Goal: Task Accomplishment & Management: Manage account settings

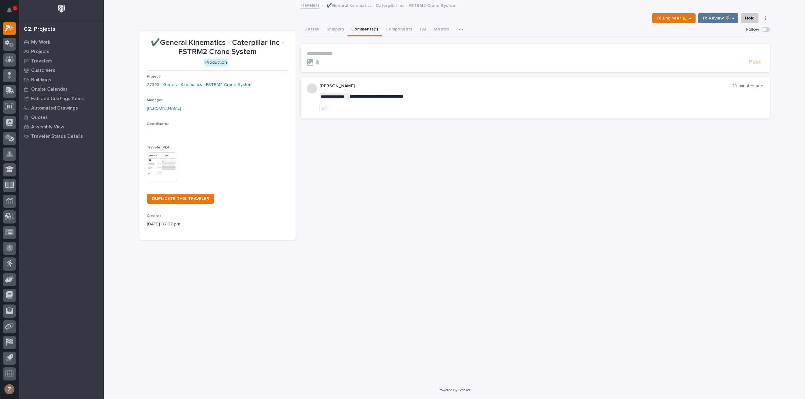
click at [312, 4] on link "Travelers" at bounding box center [309, 4] width 19 height 7
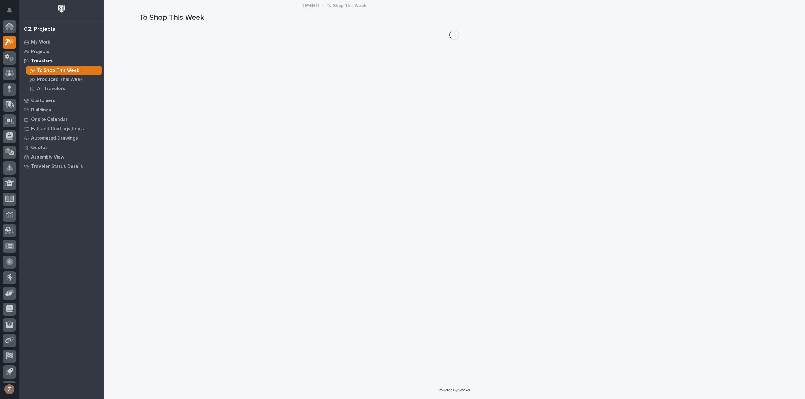
scroll to position [14, 0]
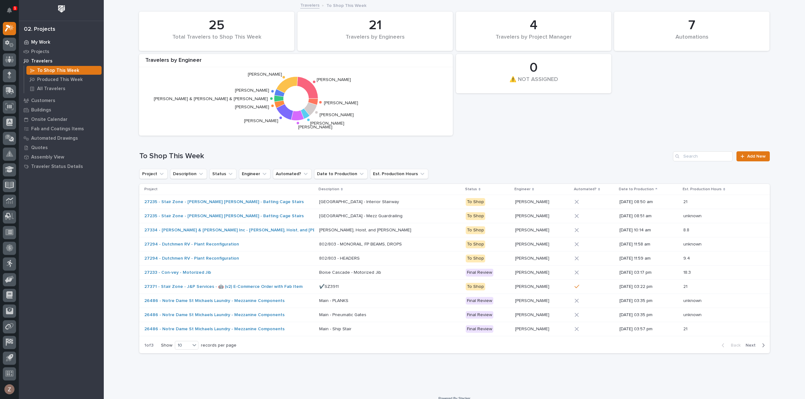
click at [50, 45] on div "My Work" at bounding box center [61, 42] width 82 height 9
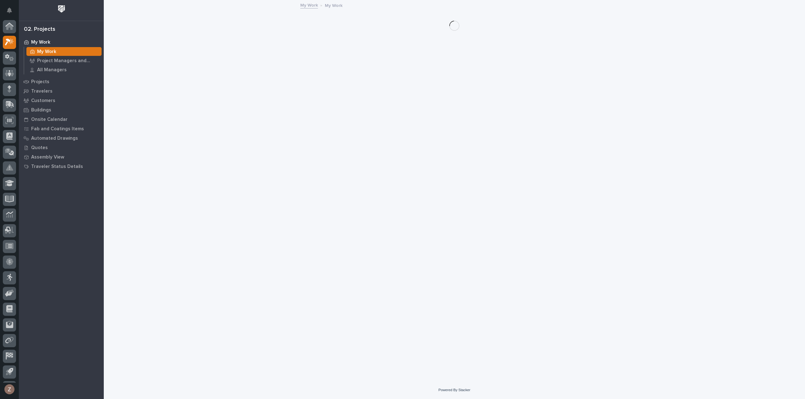
scroll to position [14, 0]
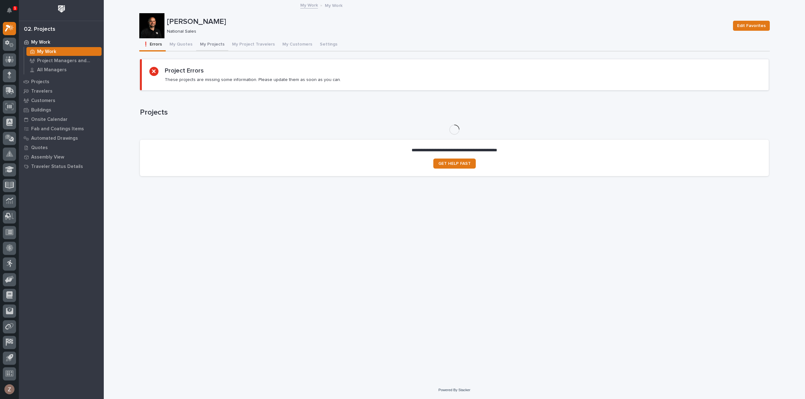
click at [208, 42] on button "My Projects" at bounding box center [212, 44] width 32 height 13
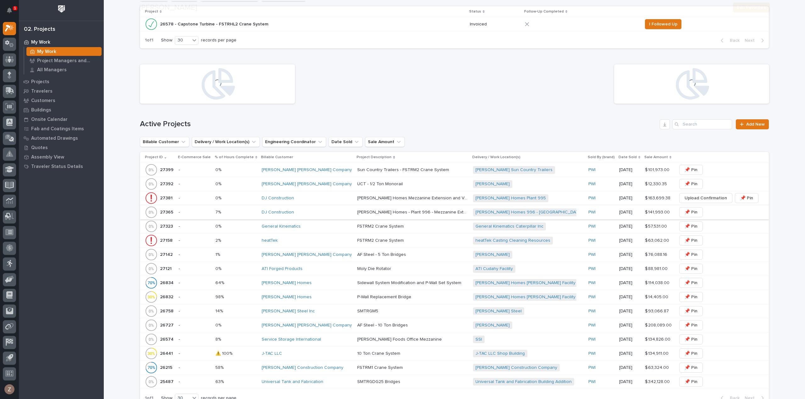
scroll to position [189, 0]
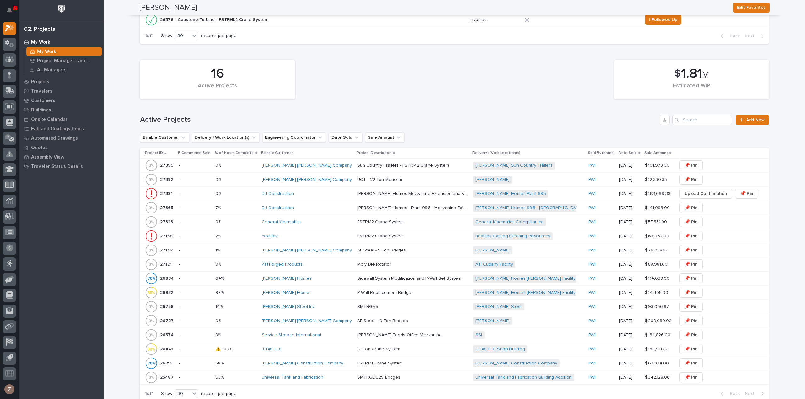
click at [311, 224] on div "General Kinematics" at bounding box center [306, 222] width 91 height 5
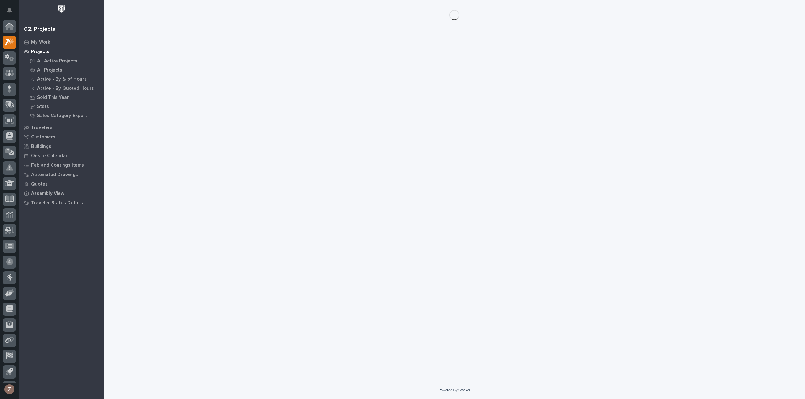
scroll to position [14, 0]
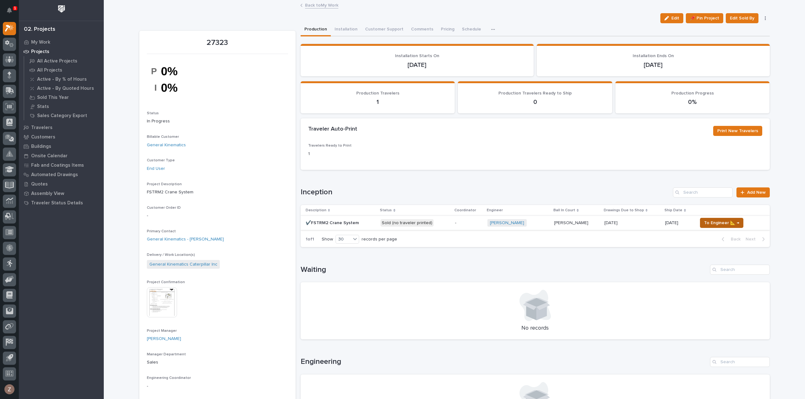
click at [713, 223] on span "To Engineer 📐 →" at bounding box center [721, 223] width 35 height 8
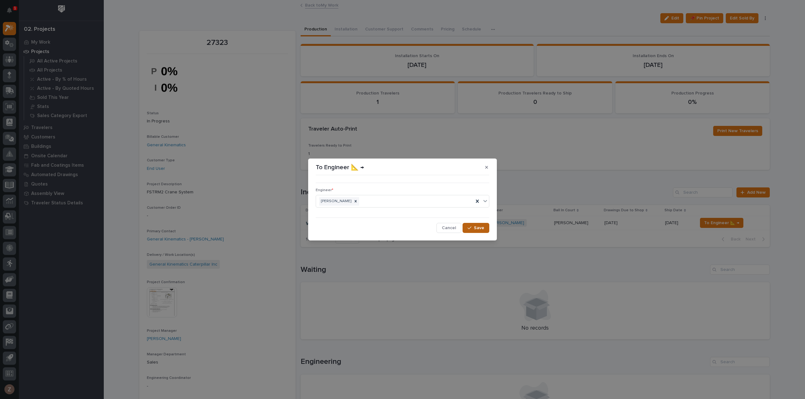
click at [476, 225] on span "Save" at bounding box center [479, 228] width 10 height 6
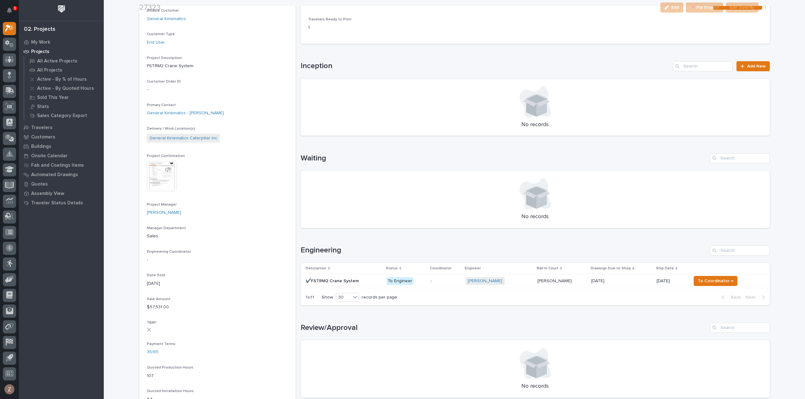
scroll to position [220, 0]
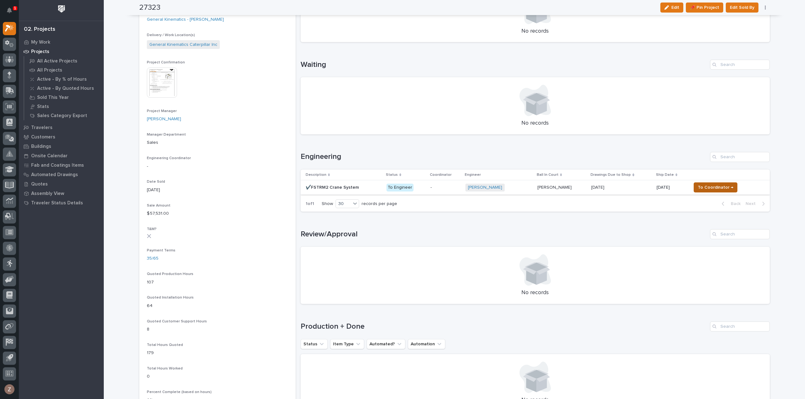
click at [705, 188] on span "To Coordinator →" at bounding box center [715, 188] width 36 height 8
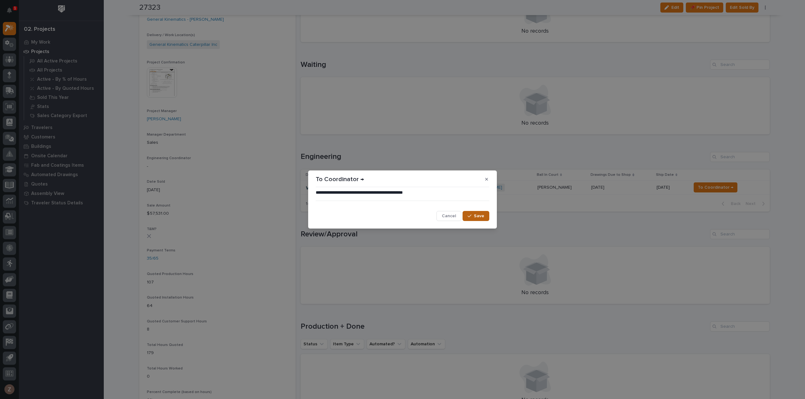
click at [473, 216] on div "button" at bounding box center [470, 216] width 6 height 4
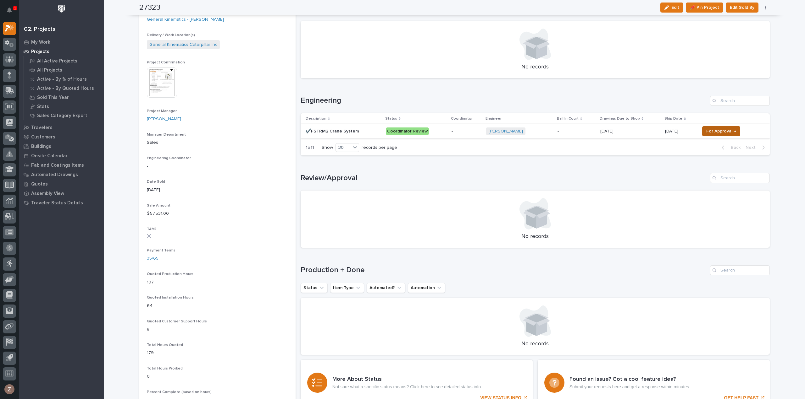
click at [713, 131] on span "For Approval →" at bounding box center [721, 132] width 30 height 8
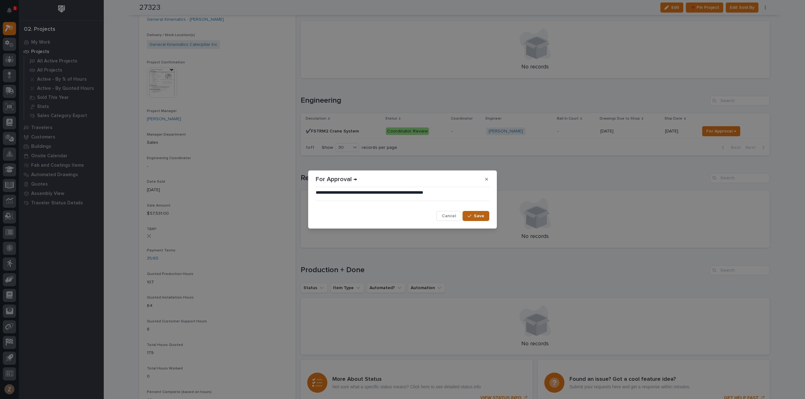
click at [480, 218] on span "Save" at bounding box center [479, 216] width 10 height 6
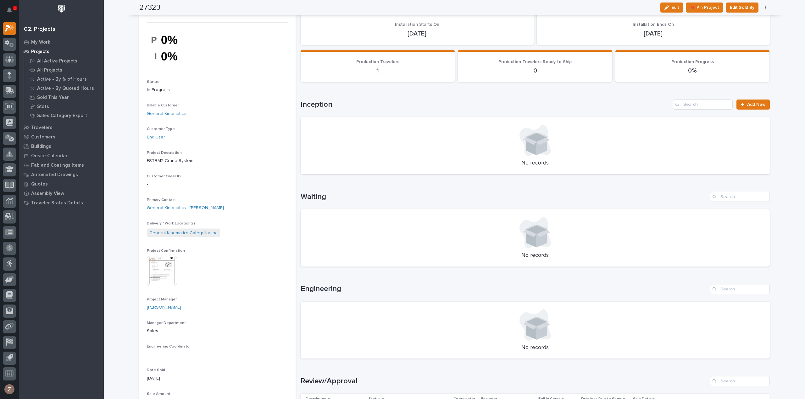
scroll to position [251, 0]
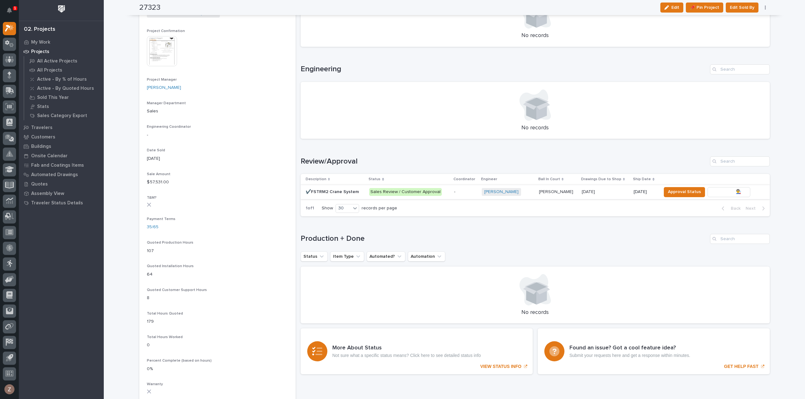
click at [718, 193] on span "To Review 👨‍🏭 →" at bounding box center [728, 192] width 32 height 8
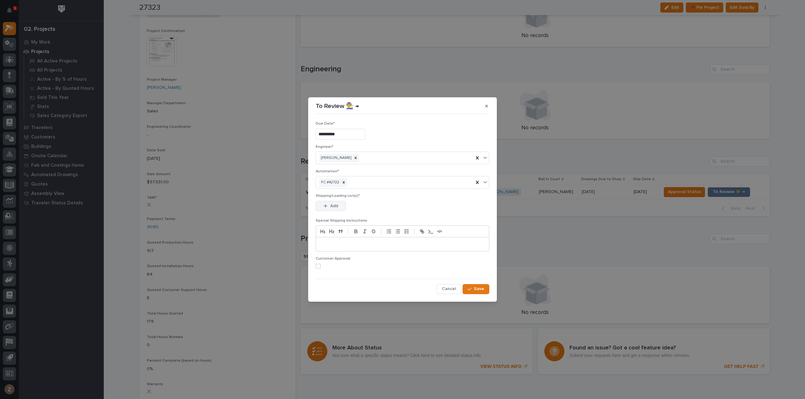
click at [333, 206] on span "Add" at bounding box center [334, 206] width 8 height 6
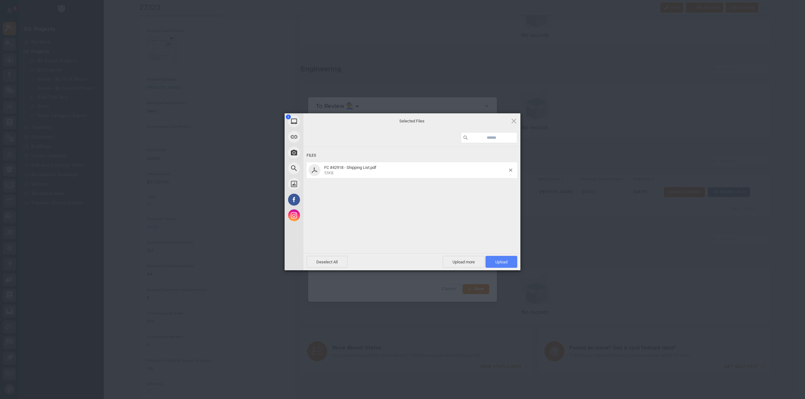
click at [509, 262] on span "Upload 1" at bounding box center [501, 262] width 32 height 12
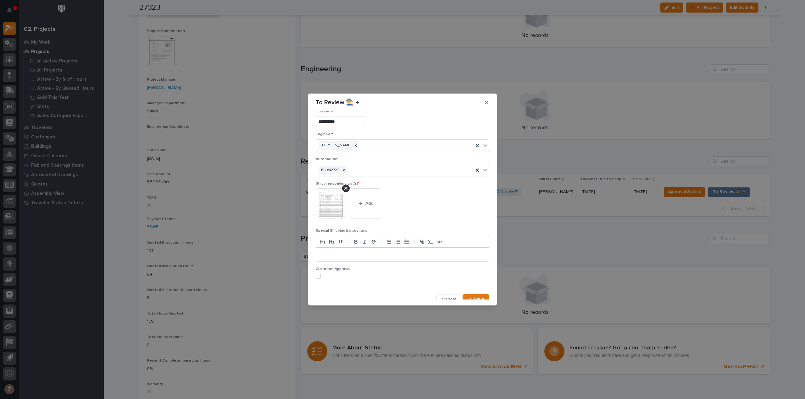
scroll to position [12, 0]
click at [477, 298] on button "Save" at bounding box center [475, 296] width 27 height 10
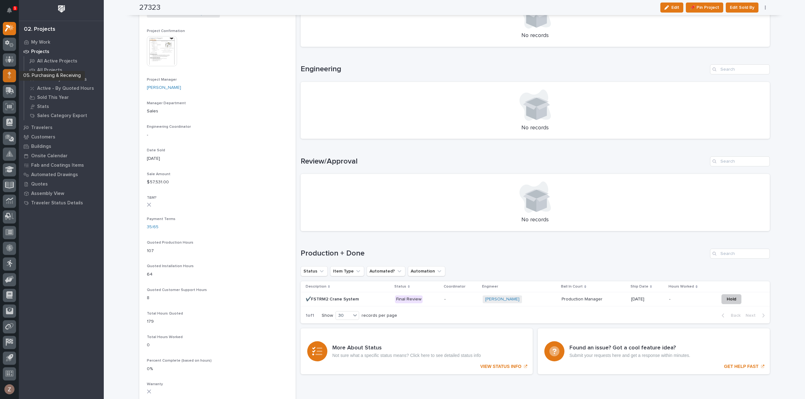
click at [11, 72] on icon at bounding box center [10, 75] width 4 height 7
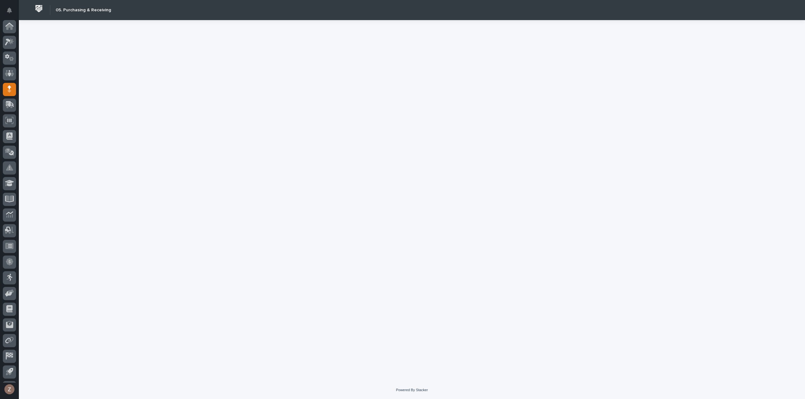
scroll to position [14, 0]
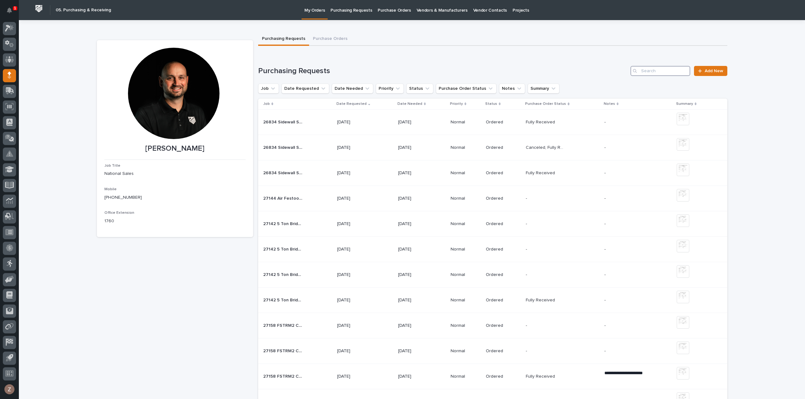
click at [655, 75] on input "Search" at bounding box center [660, 71] width 60 height 10
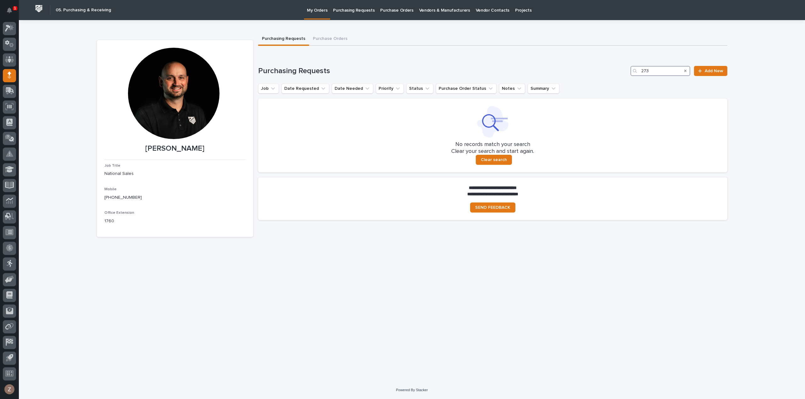
click at [662, 68] on input "273" at bounding box center [660, 71] width 60 height 10
type input "27323"
click at [771, 104] on div "**********" at bounding box center [412, 200] width 786 height 361
click at [285, 39] on button "Purchasing Requests" at bounding box center [283, 39] width 51 height 13
click at [323, 38] on button "Purchase Orders" at bounding box center [330, 39] width 42 height 13
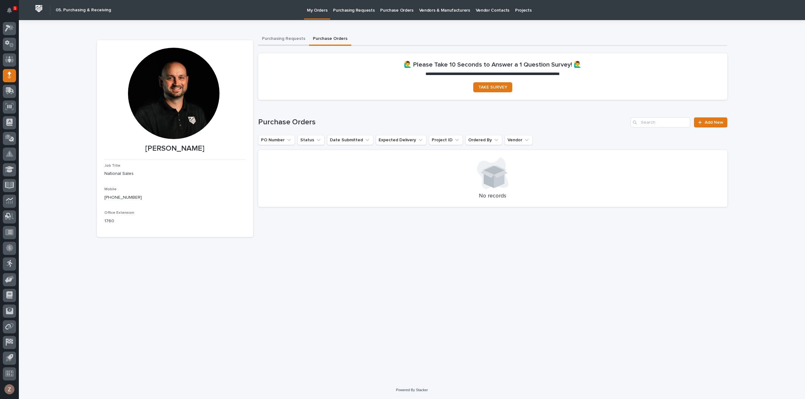
click at [292, 41] on button "Purchasing Requests" at bounding box center [283, 39] width 51 height 13
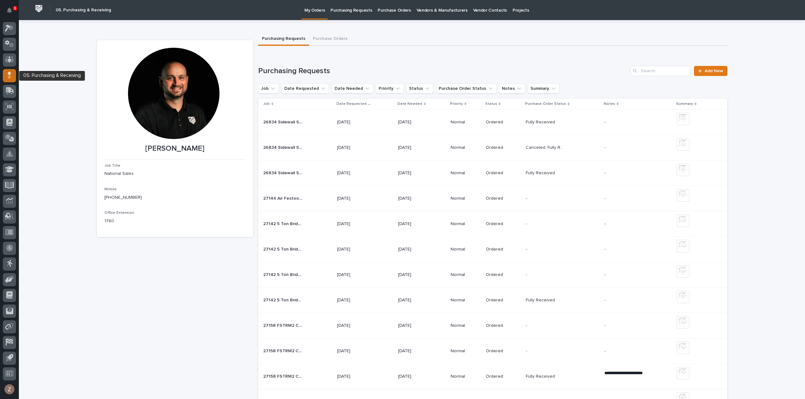
click at [8, 71] on div at bounding box center [9, 75] width 13 height 13
click at [709, 69] on span "Add New" at bounding box center [713, 71] width 19 height 4
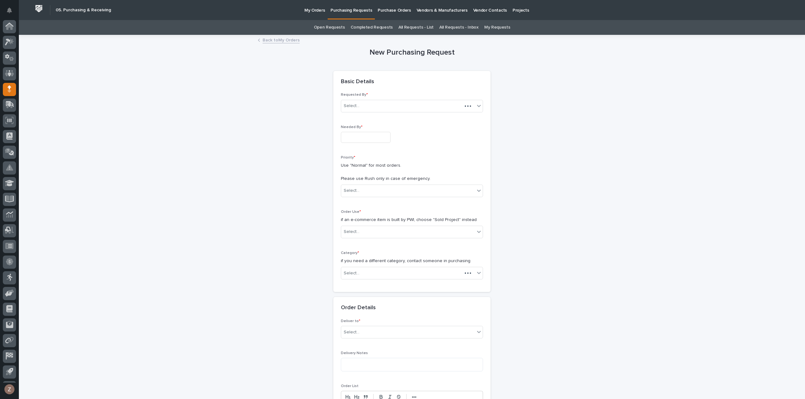
scroll to position [14, 0]
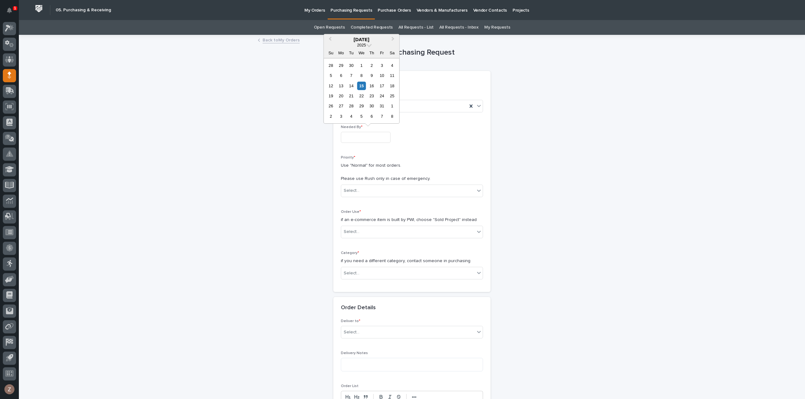
click at [365, 140] on input "text" at bounding box center [366, 137] width 50 height 11
click at [193, 131] on div "New Purchasing Request Loading... Saving… Loading... Saving… Loading... Saving……" at bounding box center [412, 356] width 630 height 641
click at [379, 137] on input "text" at bounding box center [366, 137] width 50 height 11
click at [363, 96] on div "22" at bounding box center [361, 96] width 8 height 8
type input "**********"
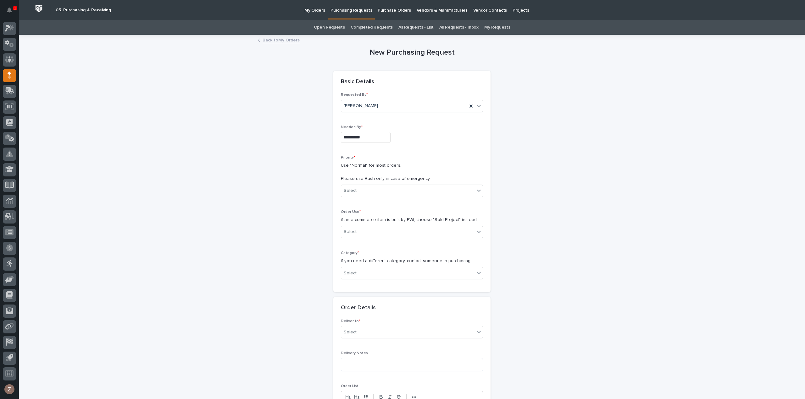
click at [374, 182] on div "Priority * Use "Normal" for most orders. Please use Rush only in case of emerge…" at bounding box center [412, 179] width 142 height 47
click at [372, 191] on div "Select..." at bounding box center [408, 191] width 134 height 10
click at [368, 221] on div "Normal" at bounding box center [408, 224] width 141 height 11
click at [364, 231] on div "Select..." at bounding box center [408, 232] width 134 height 10
click at [369, 245] on div "Sold Project" at bounding box center [408, 243] width 141 height 11
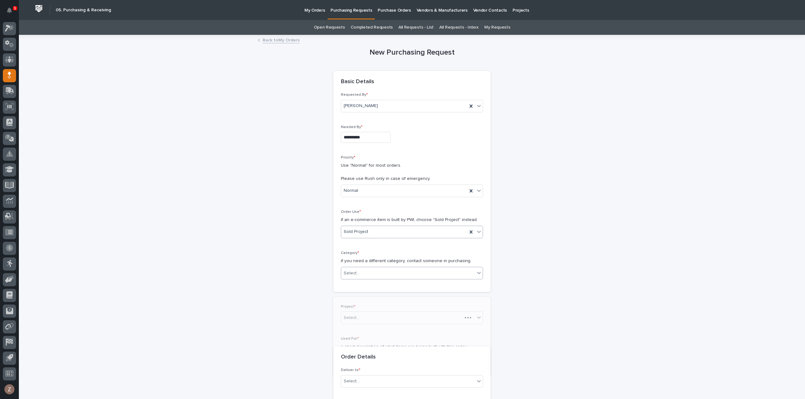
click at [364, 274] on div "Select..." at bounding box center [408, 273] width 134 height 10
click at [398, 234] on div "Sold Project" at bounding box center [404, 232] width 126 height 10
click at [402, 227] on div "Sold Project" at bounding box center [404, 232] width 126 height 10
click at [377, 268] on div "Select..." at bounding box center [408, 273] width 134 height 10
click at [393, 303] on div "Hoists, Trolleys, and End Trucks" at bounding box center [408, 306] width 141 height 11
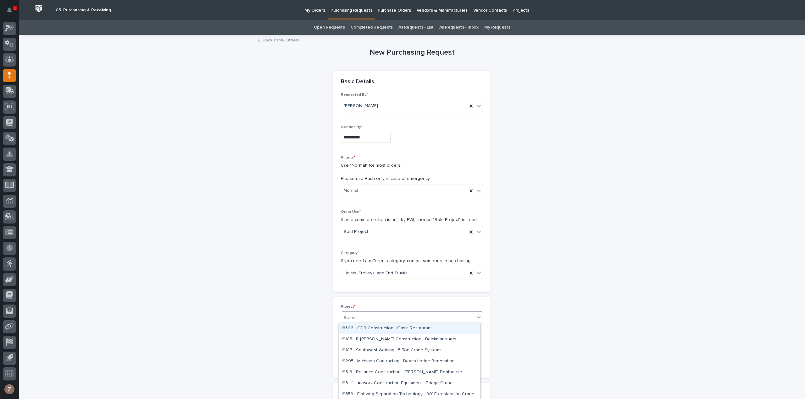
click at [375, 316] on div "Select..." at bounding box center [408, 318] width 134 height 10
type input "*****"
click at [366, 327] on div "27323 - General Kinematics - FSTRM2 Crane System" at bounding box center [408, 328] width 141 height 11
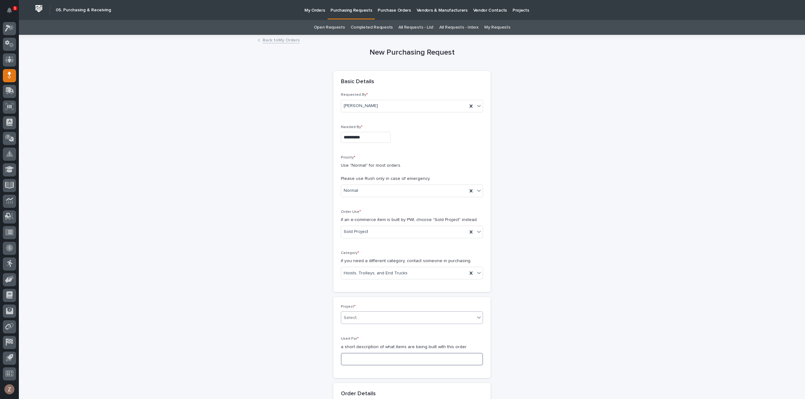
click at [363, 357] on input at bounding box center [412, 359] width 142 height 13
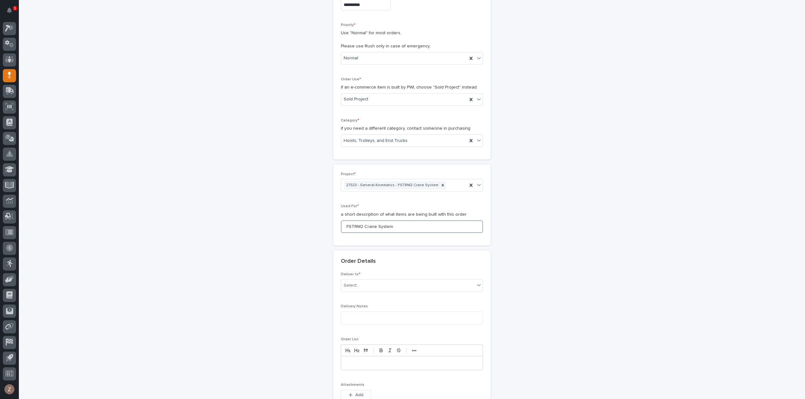
scroll to position [189, 0]
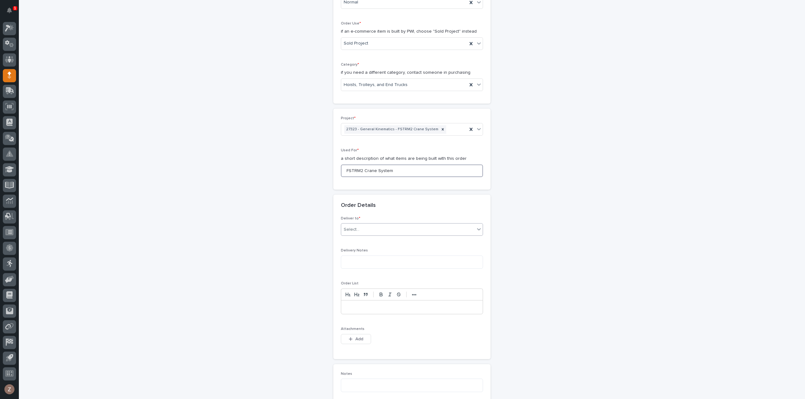
type input "FSTRM2 Crane System"
click at [371, 225] on div "Select..." at bounding box center [408, 230] width 134 height 10
click at [365, 237] on div "PWI" at bounding box center [408, 240] width 141 height 11
click at [351, 338] on div "button" at bounding box center [352, 339] width 6 height 4
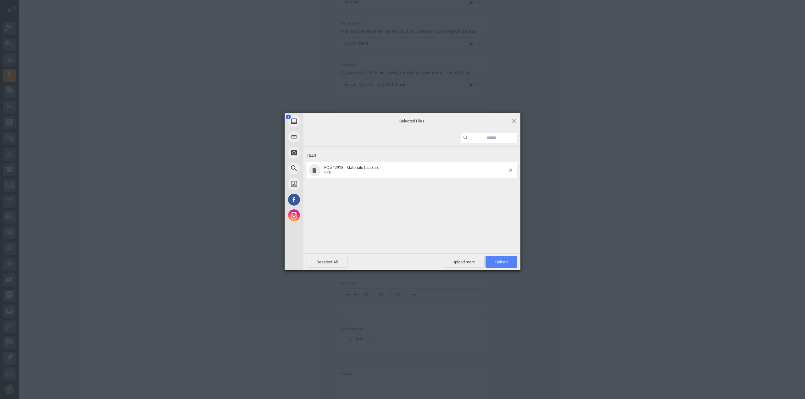
click at [506, 261] on span "Upload 1" at bounding box center [501, 262] width 12 height 5
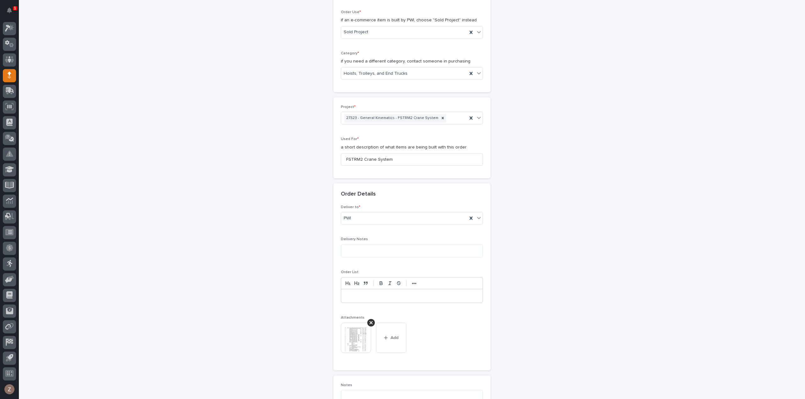
scroll to position [432, 0]
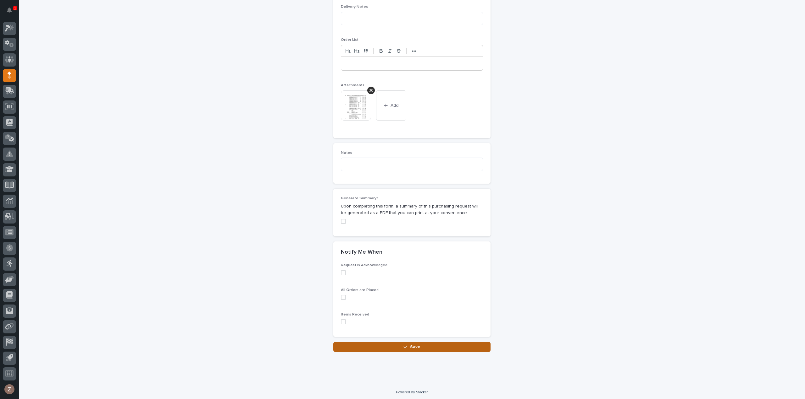
click at [405, 345] on div "button" at bounding box center [406, 347] width 6 height 4
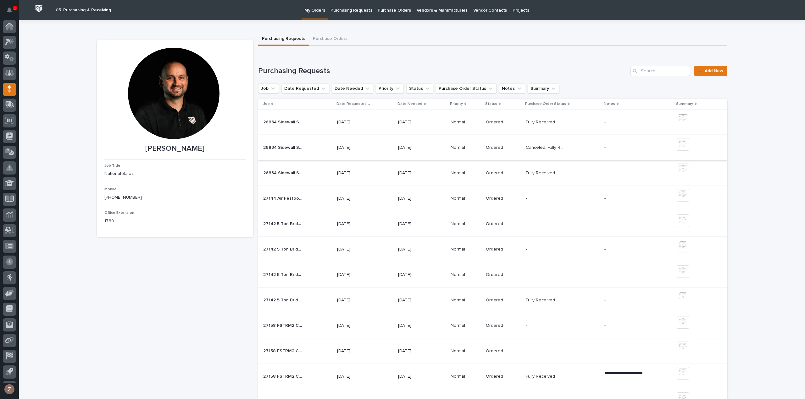
scroll to position [14, 0]
click at [709, 70] on span "Add New" at bounding box center [713, 71] width 19 height 4
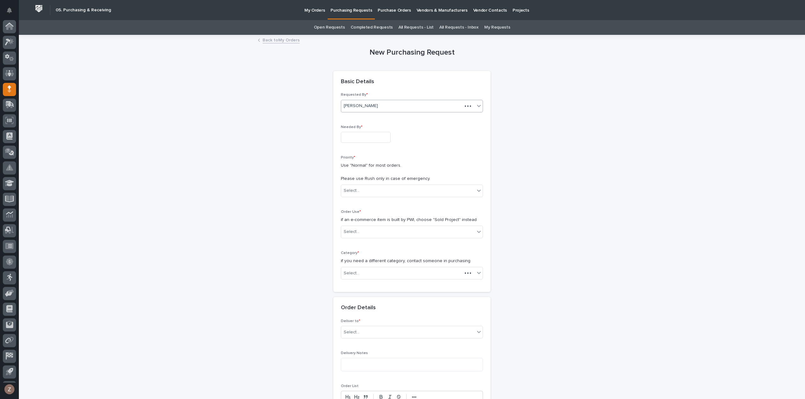
scroll to position [14, 0]
click at [363, 137] on input "text" at bounding box center [366, 137] width 50 height 11
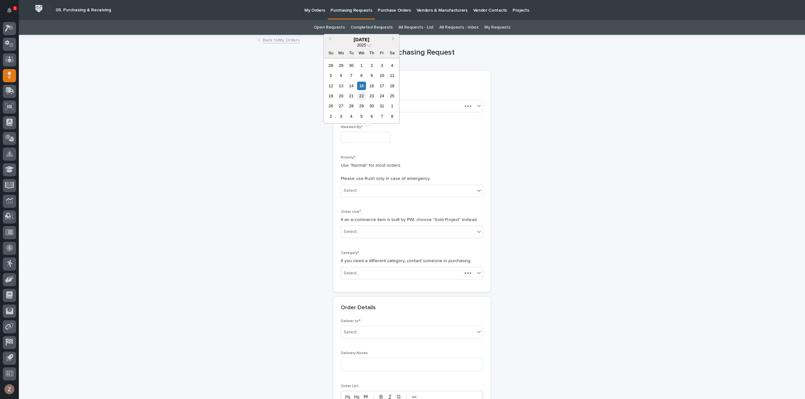
click at [362, 96] on div "22" at bounding box center [361, 96] width 8 height 8
type input "**********"
click at [363, 191] on div "Select..." at bounding box center [408, 191] width 134 height 10
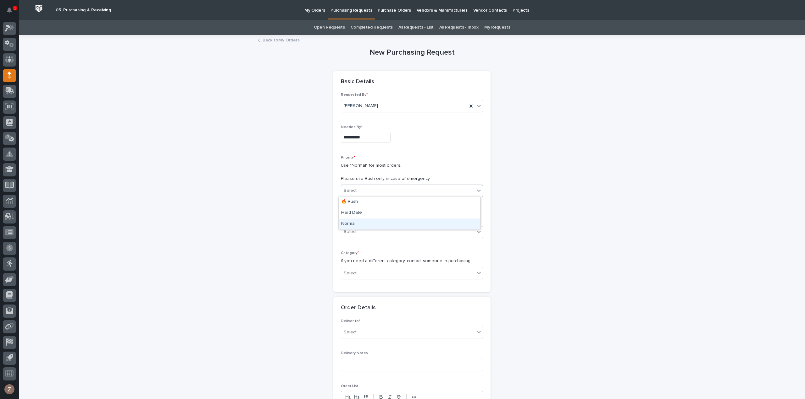
click at [357, 222] on div "Normal" at bounding box center [408, 224] width 141 height 11
click at [349, 234] on div "Select..." at bounding box center [352, 232] width 16 height 7
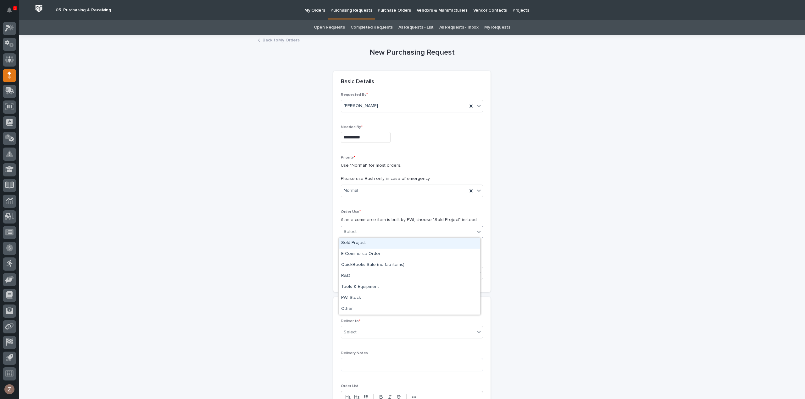
click at [371, 245] on div "Sold Project" at bounding box center [408, 243] width 141 height 11
click at [371, 272] on div "Select..." at bounding box center [408, 273] width 134 height 10
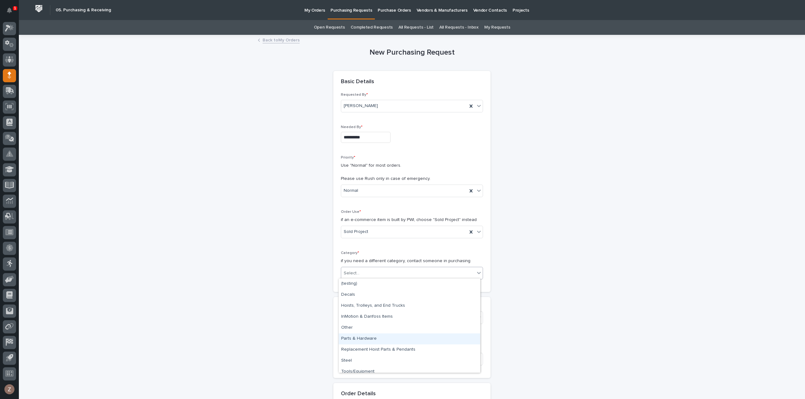
drag, startPoint x: 377, startPoint y: 333, endPoint x: 377, endPoint y: 339, distance: 6.0
click at [377, 339] on div "Parts & Hardware" at bounding box center [408, 339] width 141 height 11
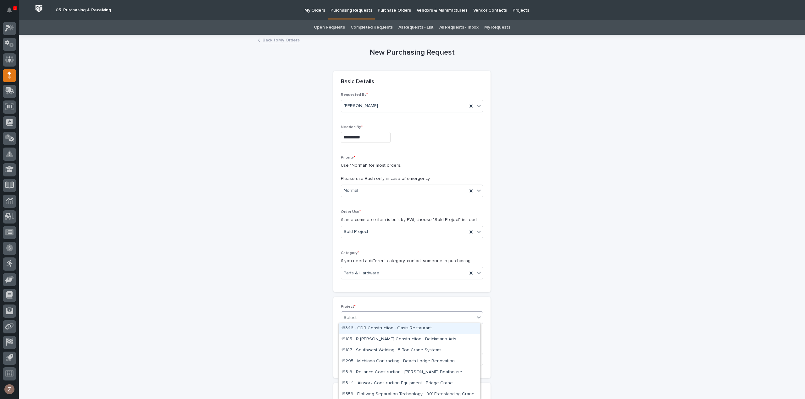
click at [374, 316] on div "Select..." at bounding box center [408, 318] width 134 height 10
type input "*****"
click at [390, 328] on div "27323 - General Kinematics - FSTRM2 Crane System" at bounding box center [408, 328] width 141 height 11
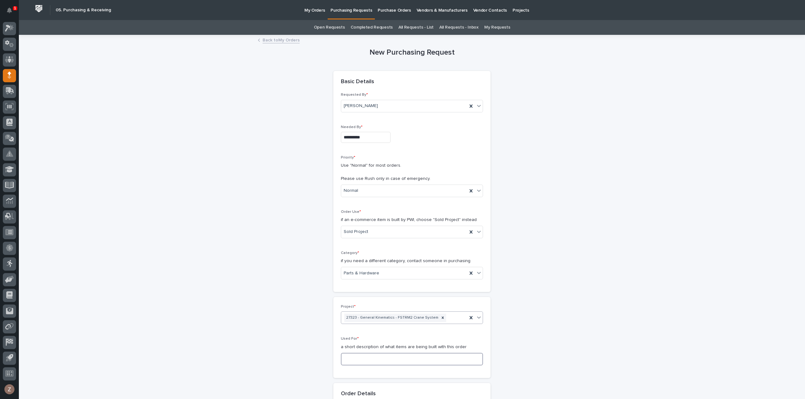
click at [376, 358] on input at bounding box center [412, 359] width 142 height 13
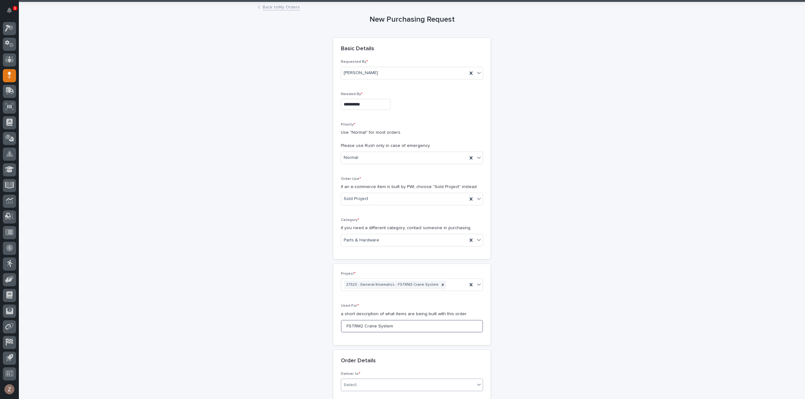
scroll to position [63, 0]
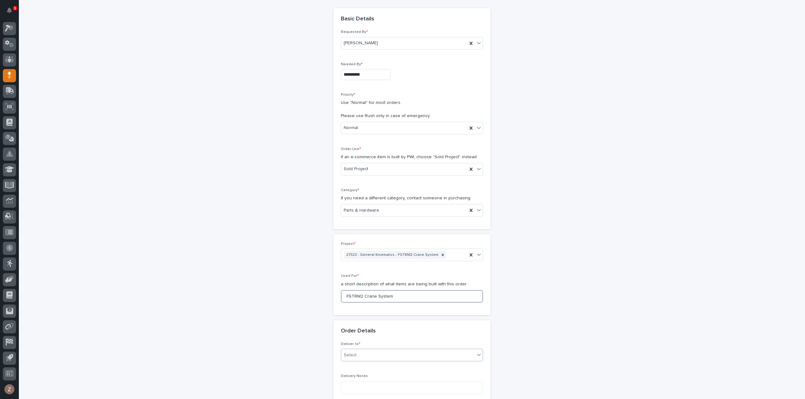
type input "FSTRM2 Crane System"
click at [374, 356] on div "Select..." at bounding box center [408, 355] width 134 height 10
click at [378, 313] on div "PWI" at bounding box center [408, 309] width 141 height 11
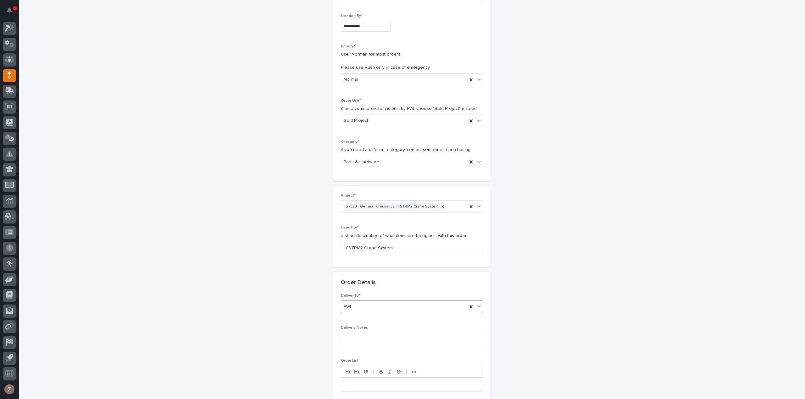
scroll to position [157, 0]
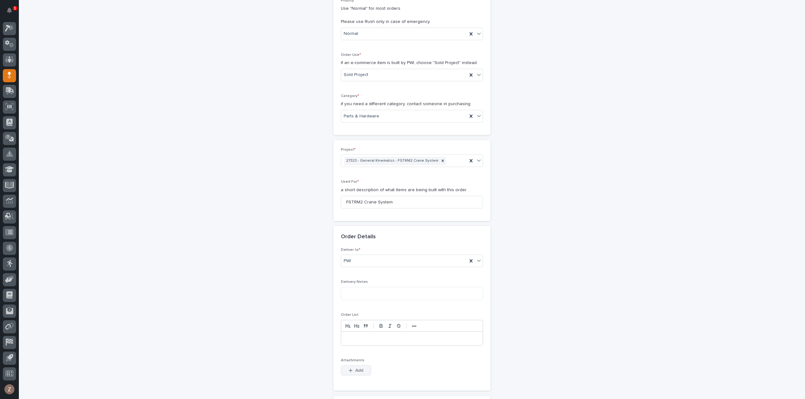
click at [356, 369] on span "Add" at bounding box center [359, 371] width 8 height 6
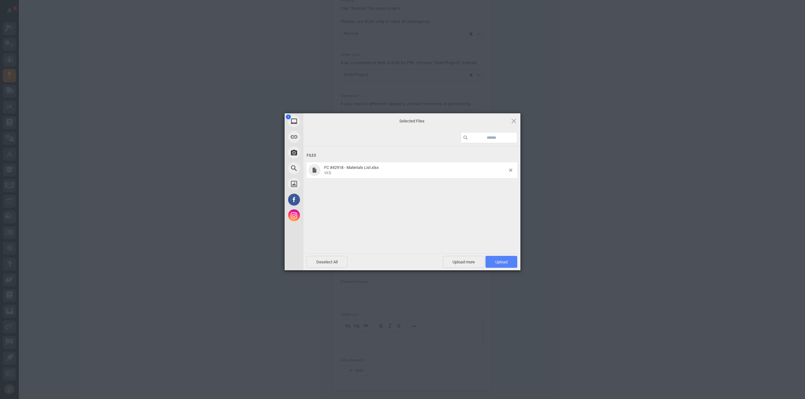
click at [500, 262] on span "Upload 1" at bounding box center [501, 262] width 12 height 5
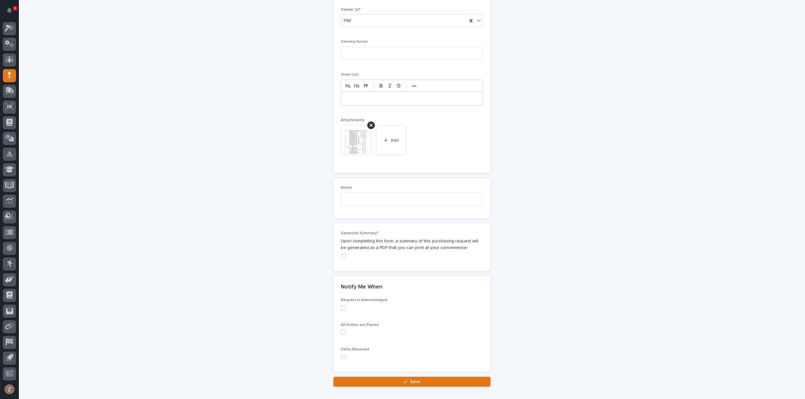
scroll to position [432, 0]
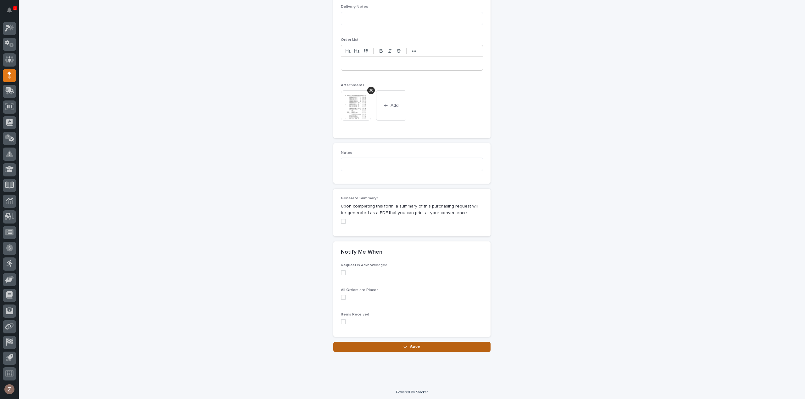
click at [417, 344] on span "Save" at bounding box center [415, 347] width 10 height 6
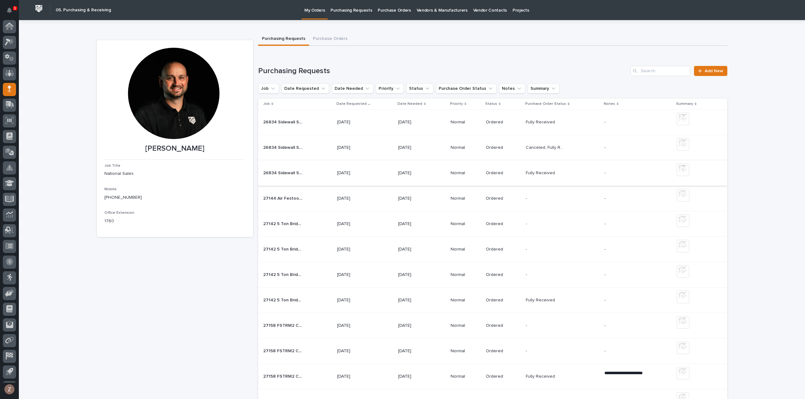
scroll to position [14, 0]
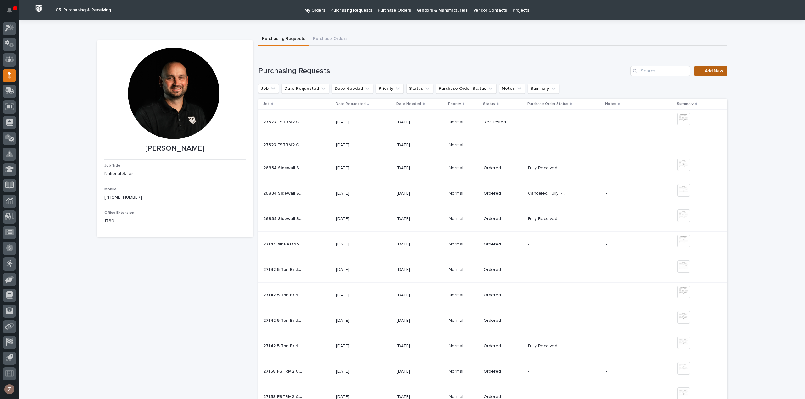
click at [717, 71] on span "Add New" at bounding box center [713, 71] width 19 height 4
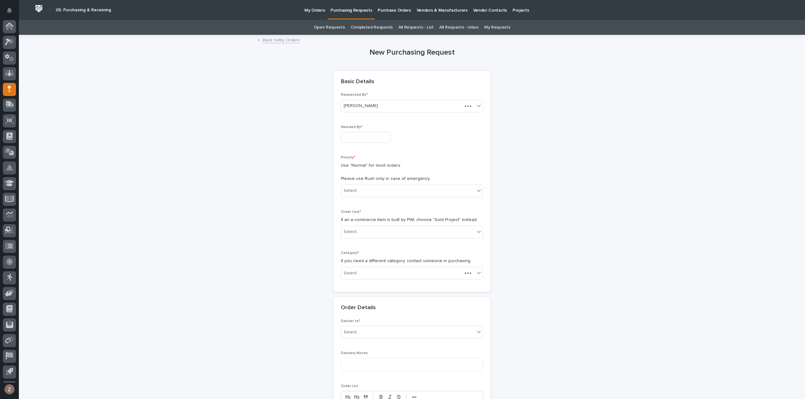
scroll to position [14, 0]
click at [364, 138] on input "text" at bounding box center [366, 137] width 50 height 11
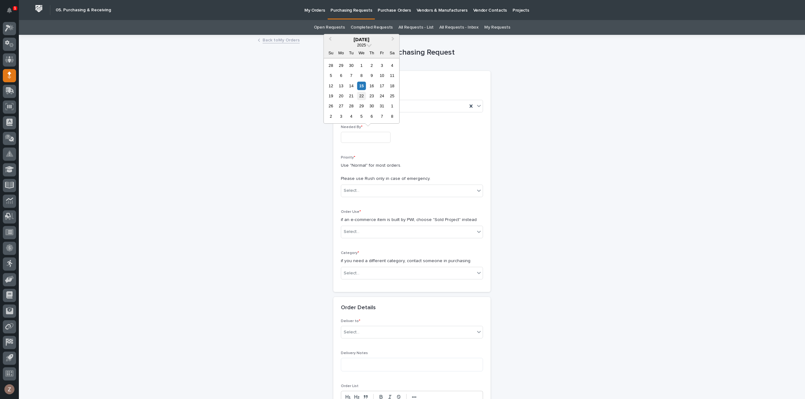
click at [363, 95] on div "22" at bounding box center [361, 96] width 8 height 8
type input "**********"
click at [370, 186] on div "Select..." at bounding box center [408, 191] width 134 height 10
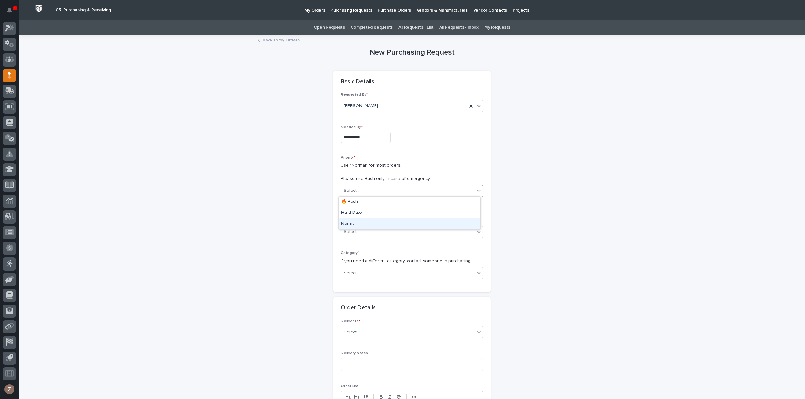
click at [375, 223] on div "Normal" at bounding box center [408, 224] width 141 height 11
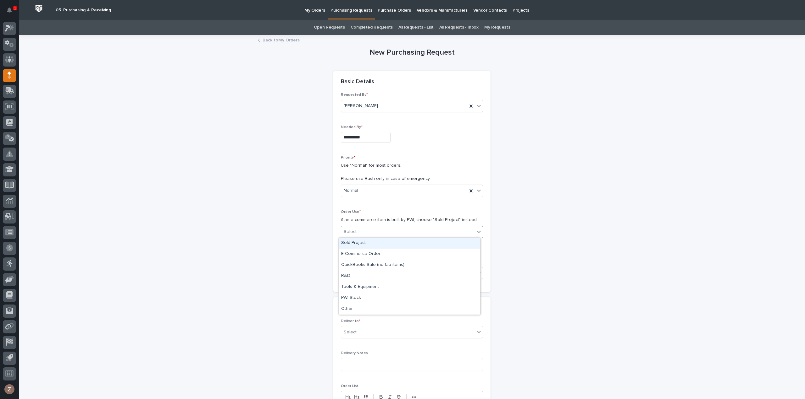
click at [374, 232] on div "Select..." at bounding box center [408, 232] width 134 height 10
click at [377, 245] on div "Sold Project" at bounding box center [408, 243] width 141 height 11
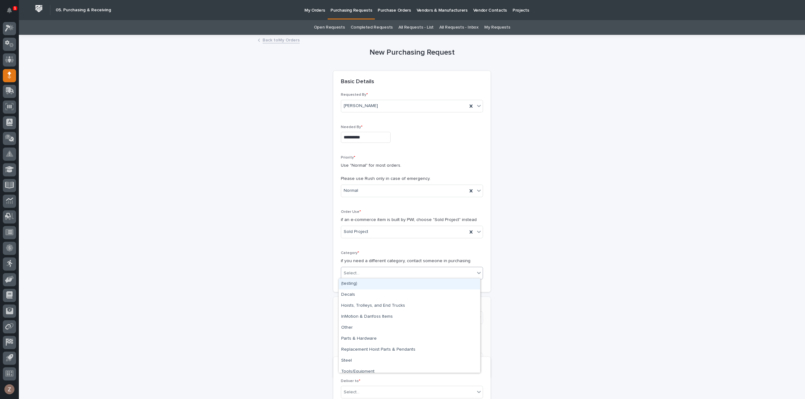
click at [367, 273] on div "Select..." at bounding box center [408, 273] width 134 height 10
click at [383, 356] on div "Steel" at bounding box center [408, 361] width 141 height 11
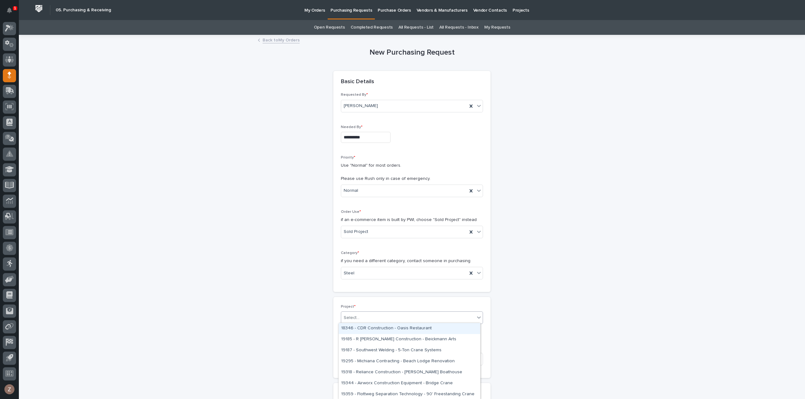
click at [386, 314] on div "Select..." at bounding box center [408, 318] width 134 height 10
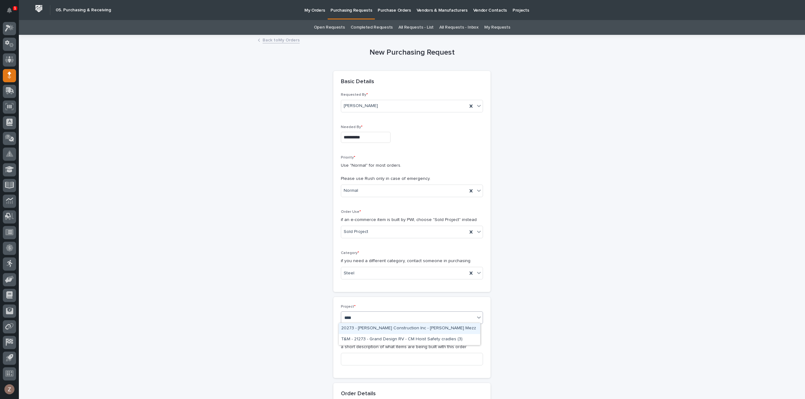
type input "*****"
click at [376, 327] on div "27323 - General Kinematics - FSTRM2 Crane System" at bounding box center [408, 328] width 141 height 11
click at [388, 355] on input at bounding box center [412, 359] width 142 height 13
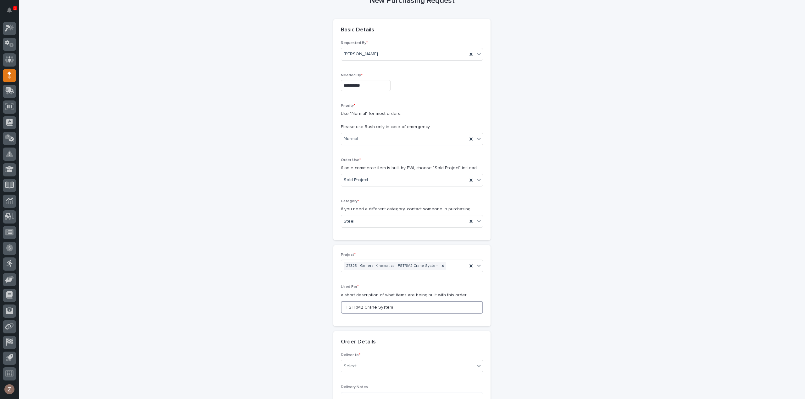
scroll to position [126, 0]
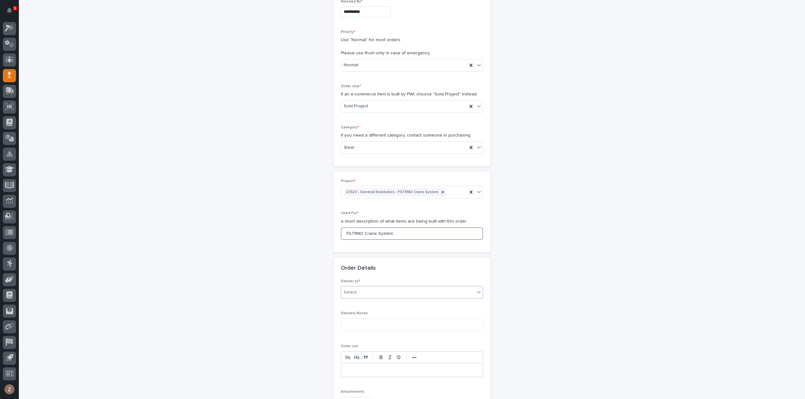
type input "FSTRM2 Crane System"
click at [377, 295] on div "Select..." at bounding box center [408, 293] width 134 height 10
click at [371, 302] on div "PWI" at bounding box center [408, 303] width 141 height 11
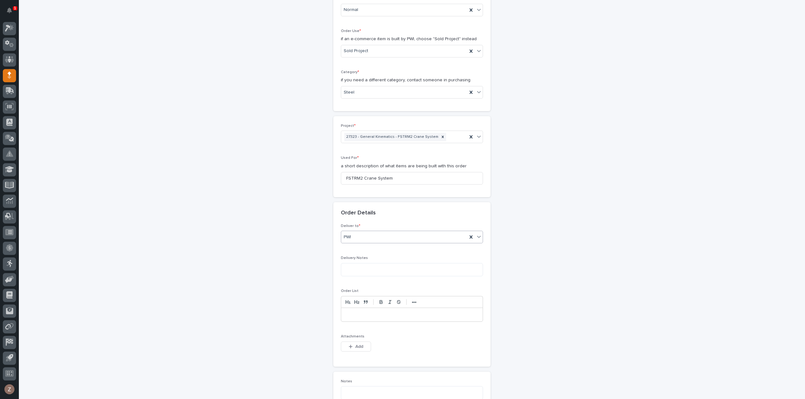
scroll to position [283, 0]
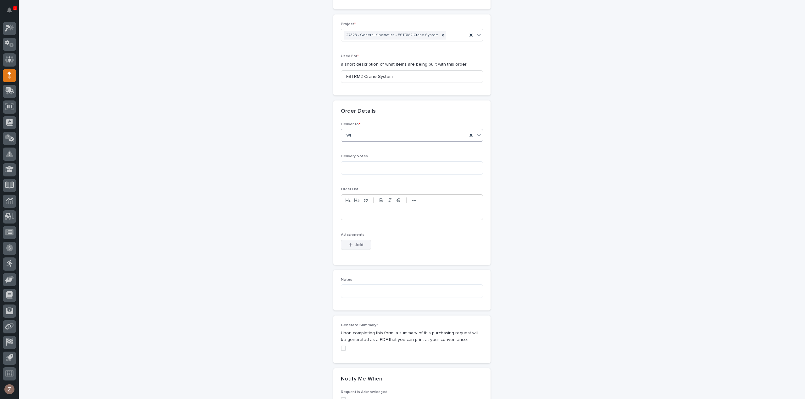
click at [358, 244] on span "Add" at bounding box center [359, 245] width 8 height 6
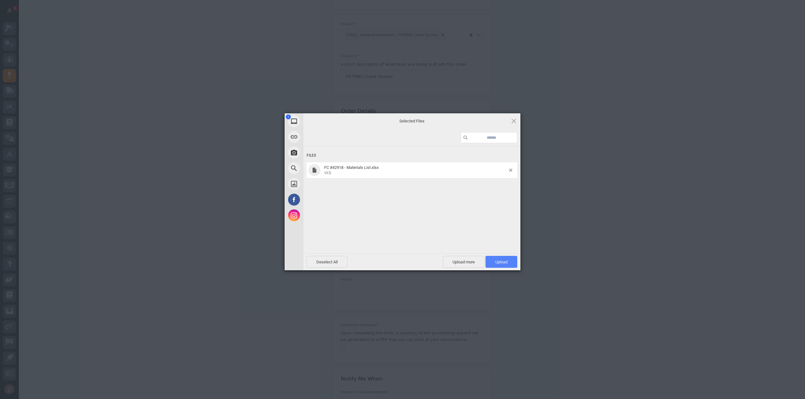
click at [513, 266] on span "Upload 1" at bounding box center [501, 262] width 32 height 12
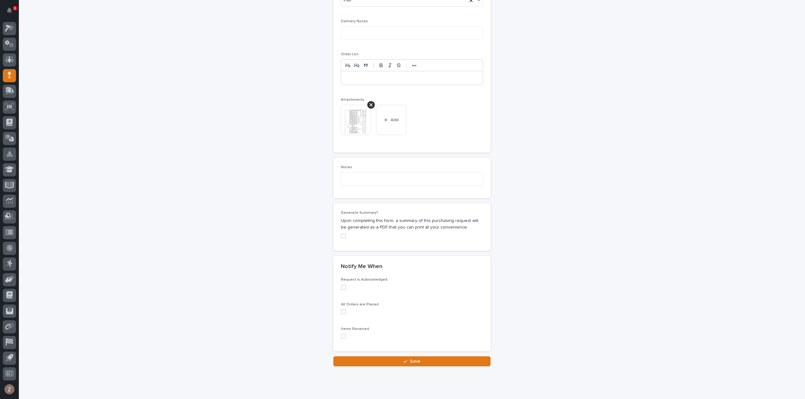
scroll to position [432, 0]
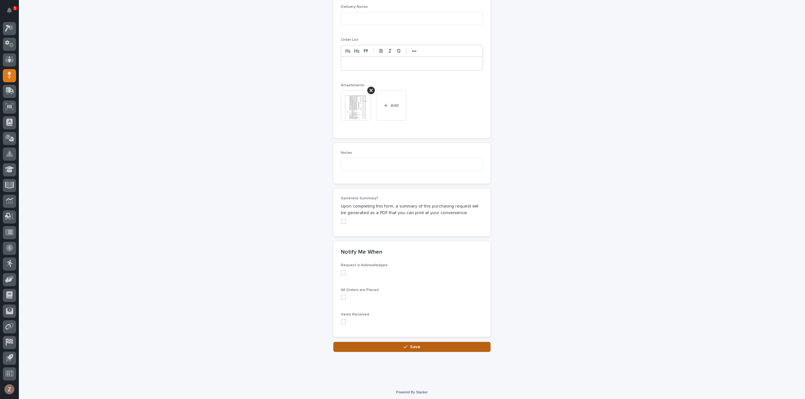
click at [385, 342] on button "Save" at bounding box center [411, 347] width 157 height 10
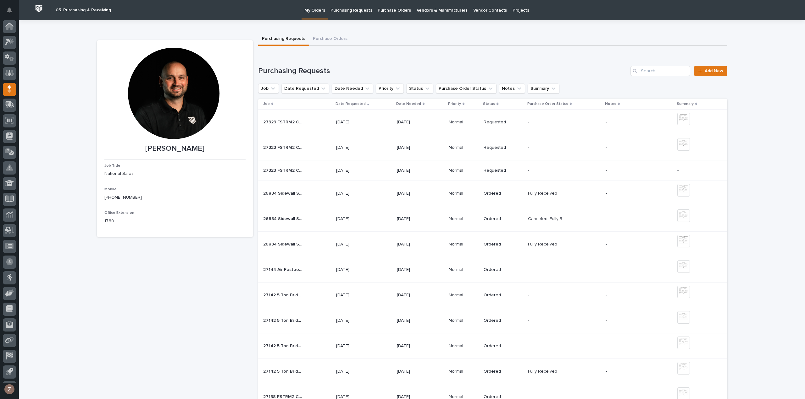
scroll to position [14, 0]
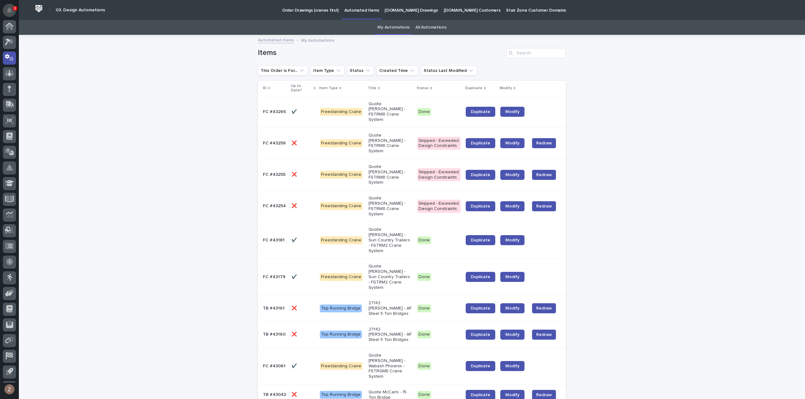
click at [11, 7] on button "Notifications" at bounding box center [9, 10] width 13 height 13
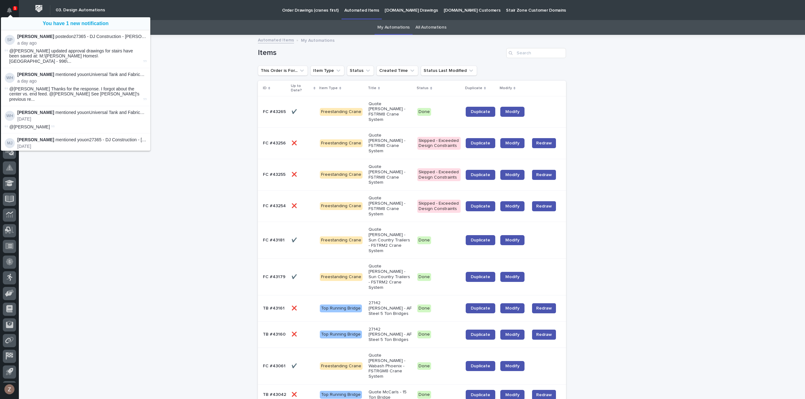
scroll to position [14, 0]
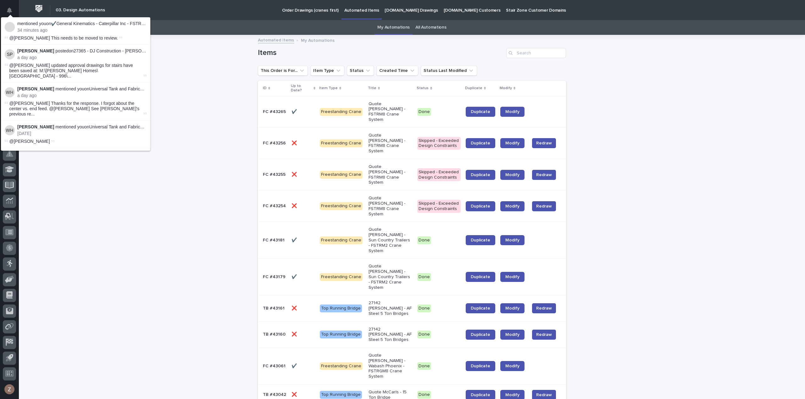
click at [38, 39] on span "@Zac Lechlitner This needs to be moved to review." at bounding box center [63, 38] width 108 height 5
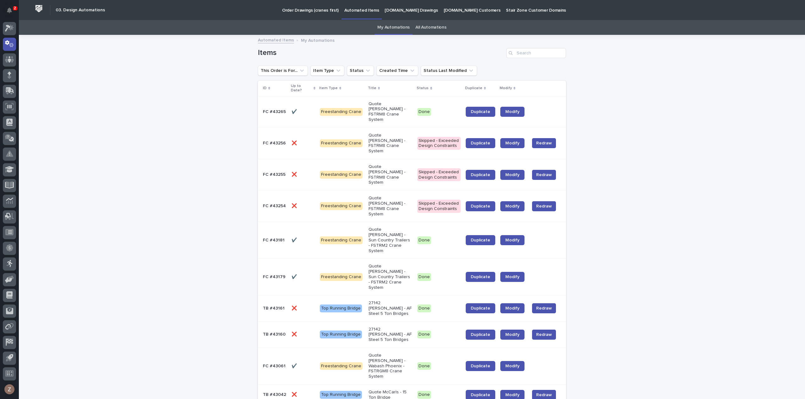
click at [11, 10] on icon "Notifications" at bounding box center [9, 11] width 5 height 6
click at [8, 30] on icon at bounding box center [9, 28] width 9 height 7
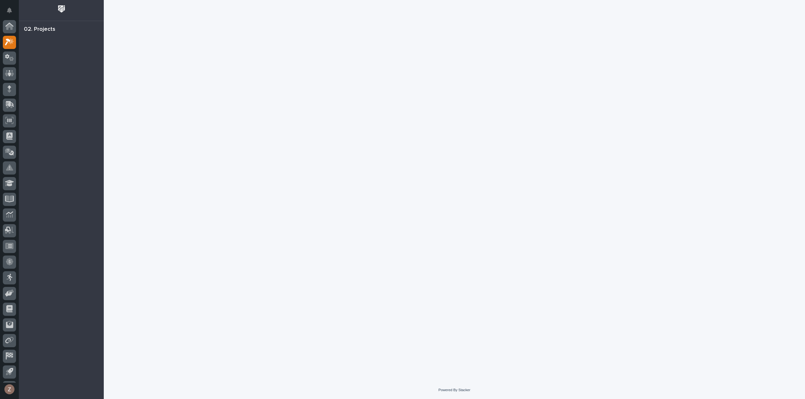
scroll to position [14, 0]
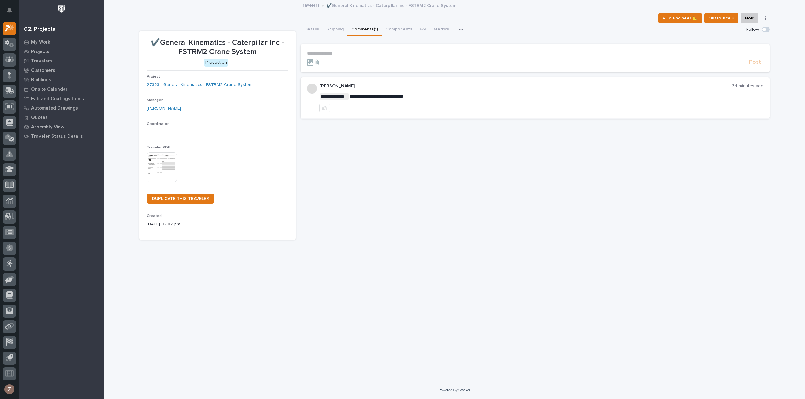
click at [339, 55] on p "**********" at bounding box center [535, 53] width 456 height 5
click at [757, 63] on span "Post" at bounding box center [755, 65] width 12 height 7
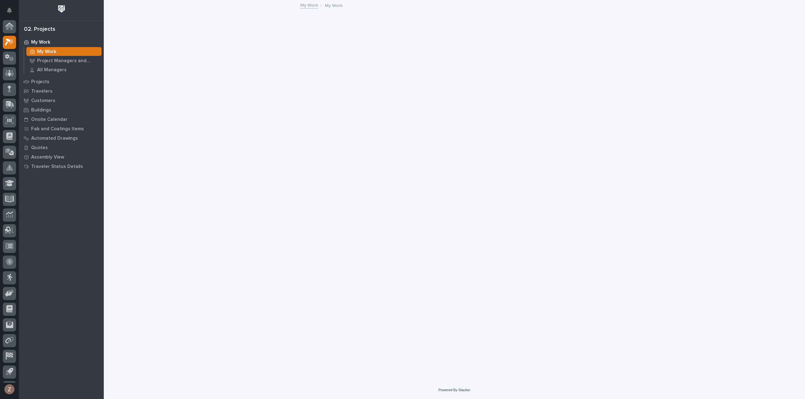
scroll to position [14, 0]
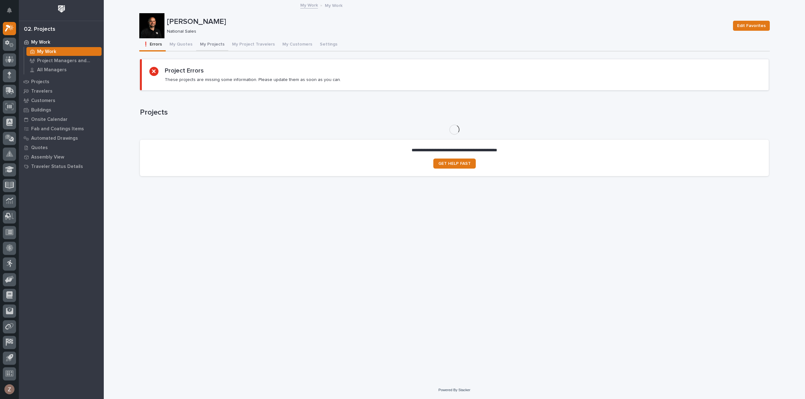
click at [202, 42] on button "My Projects" at bounding box center [212, 44] width 32 height 13
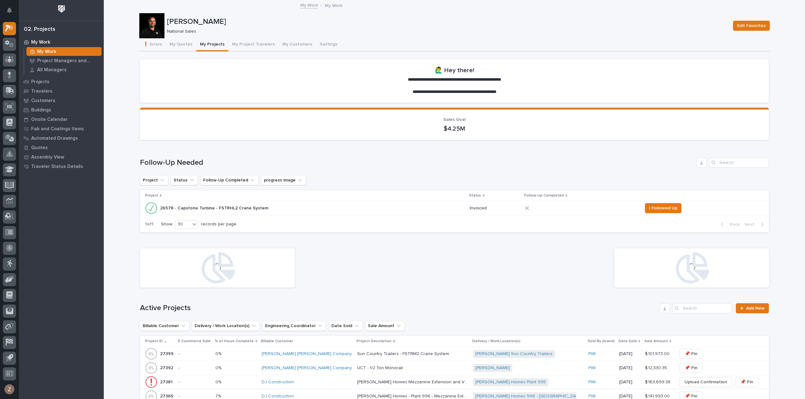
scroll to position [189, 0]
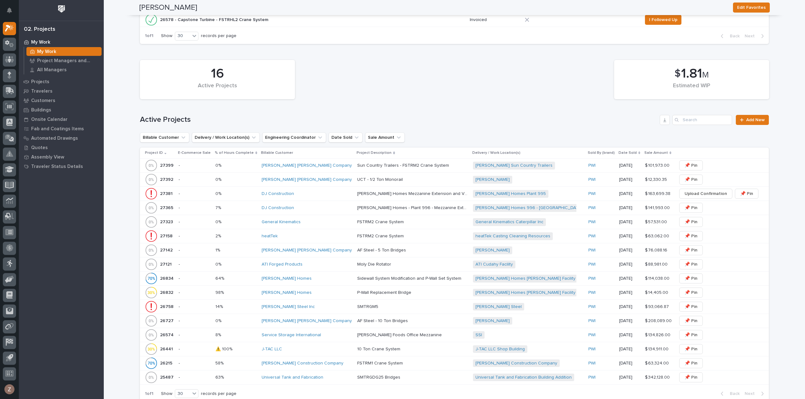
click at [295, 235] on div "heatTek" at bounding box center [306, 236] width 91 height 5
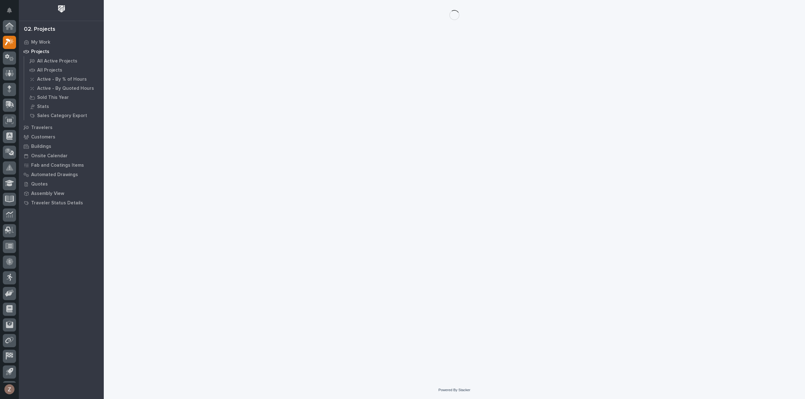
scroll to position [14, 0]
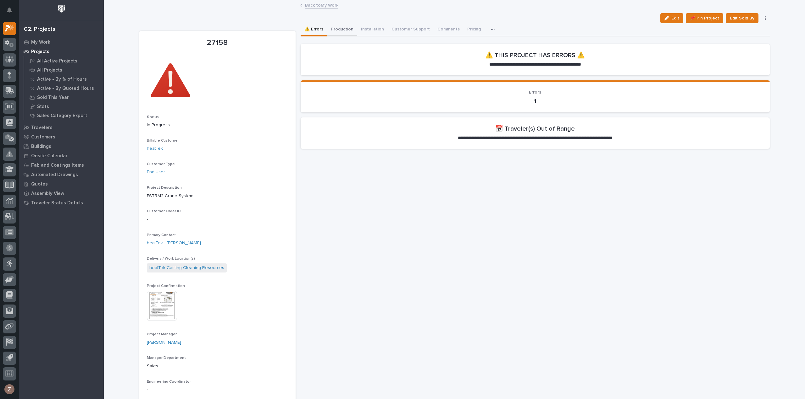
click at [339, 27] on button "Production" at bounding box center [342, 29] width 30 height 13
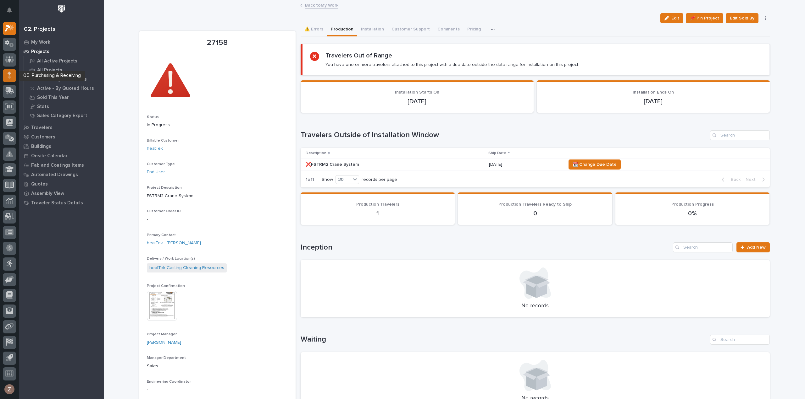
click at [11, 75] on icon at bounding box center [10, 75] width 4 height 7
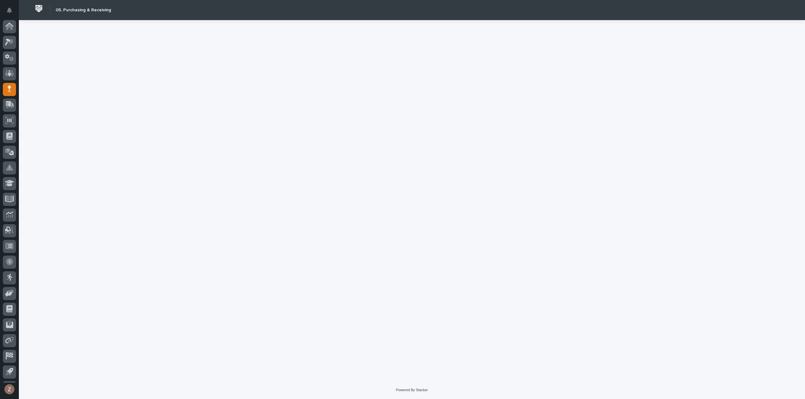
scroll to position [14, 0]
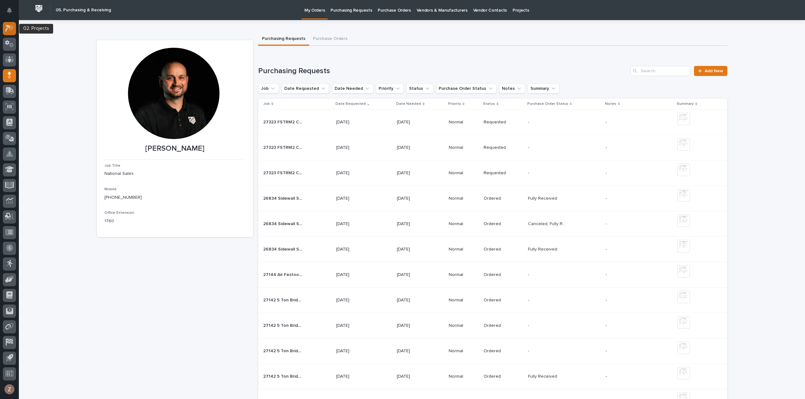
click at [11, 29] on icon at bounding box center [10, 28] width 5 height 6
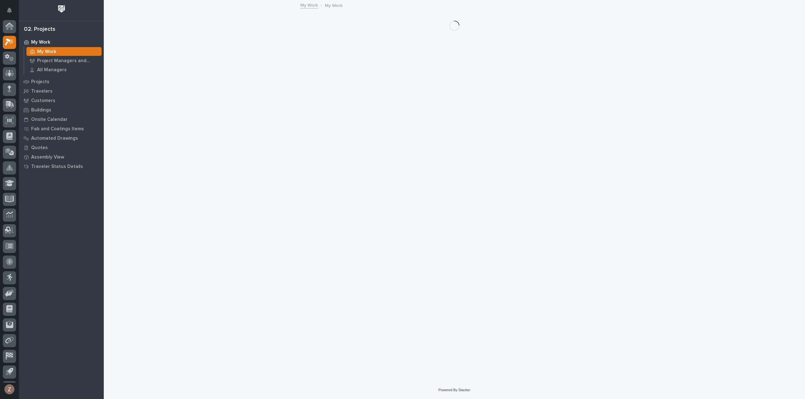
scroll to position [14, 0]
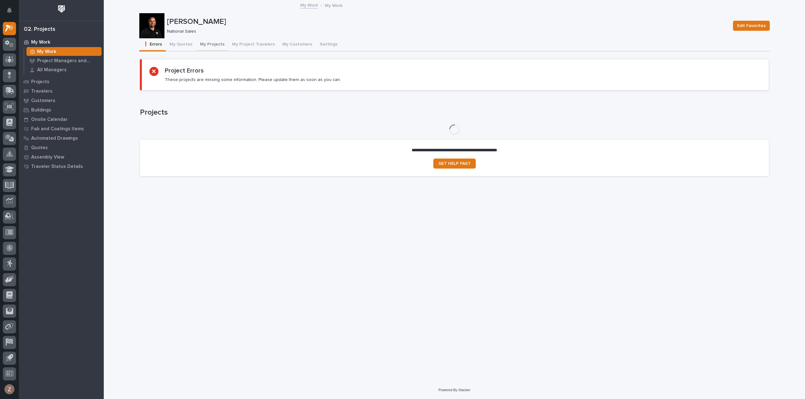
click at [210, 44] on button "My Projects" at bounding box center [212, 44] width 32 height 13
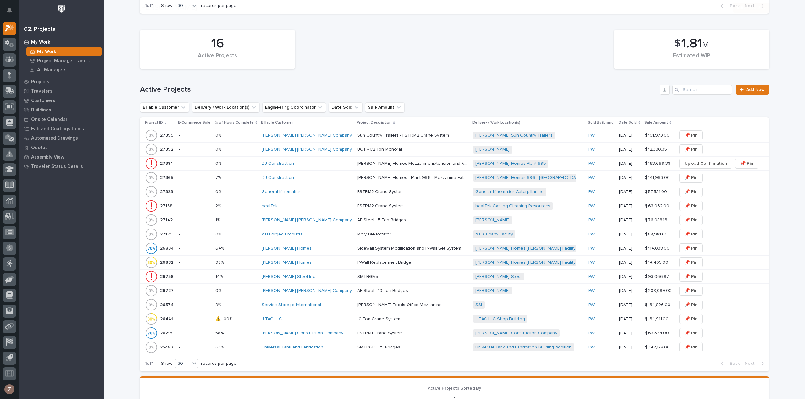
scroll to position [220, 0]
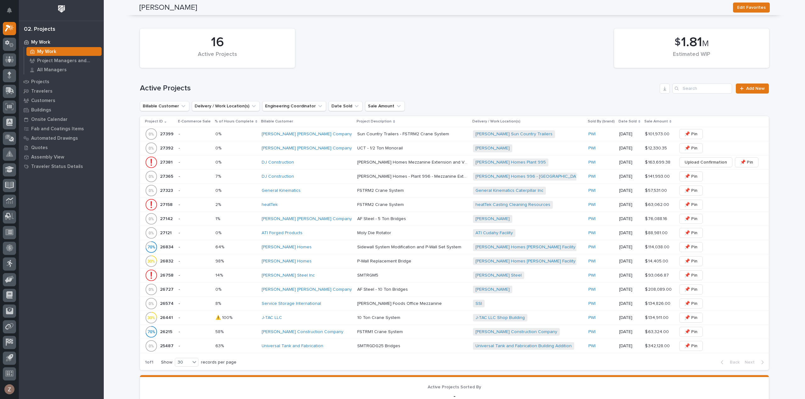
click at [195, 316] on p "-" at bounding box center [194, 318] width 31 height 5
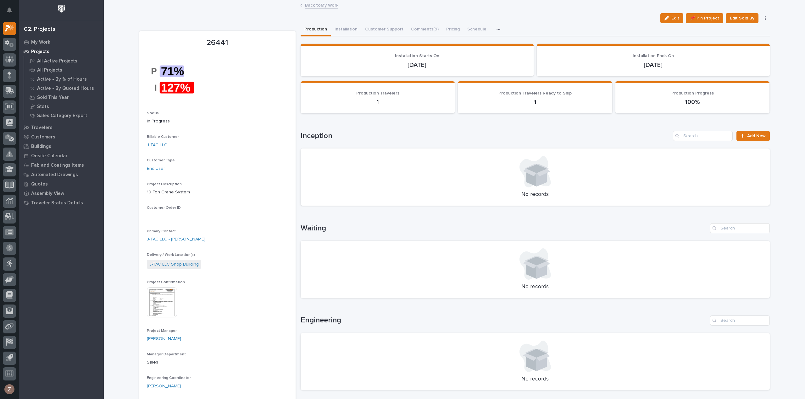
click at [321, 5] on link "Back to My Work" at bounding box center [321, 4] width 33 height 7
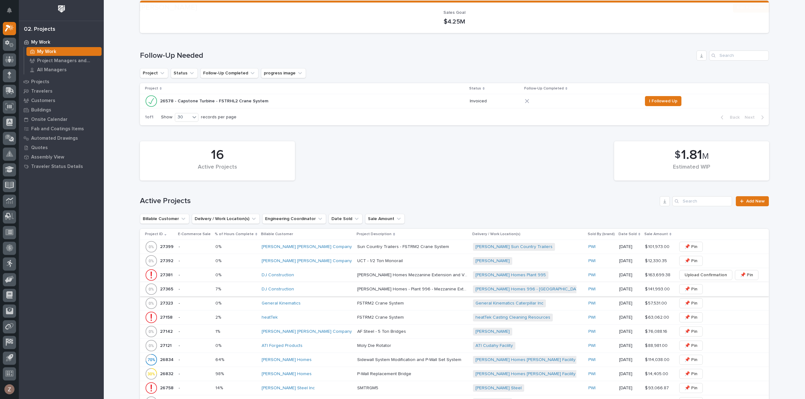
scroll to position [220, 0]
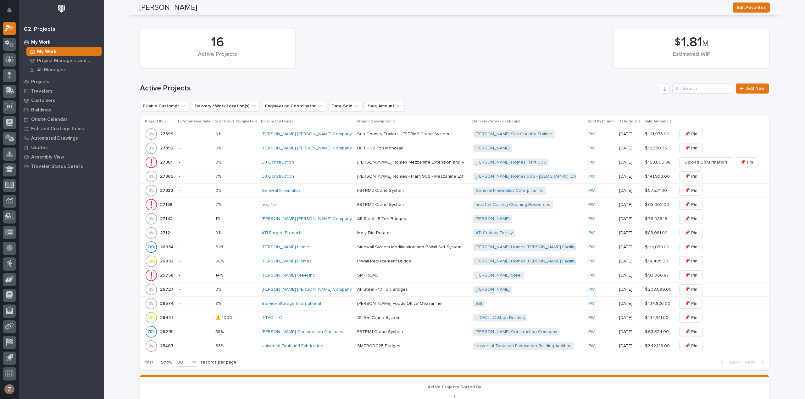
click at [392, 275] on p at bounding box center [412, 275] width 110 height 5
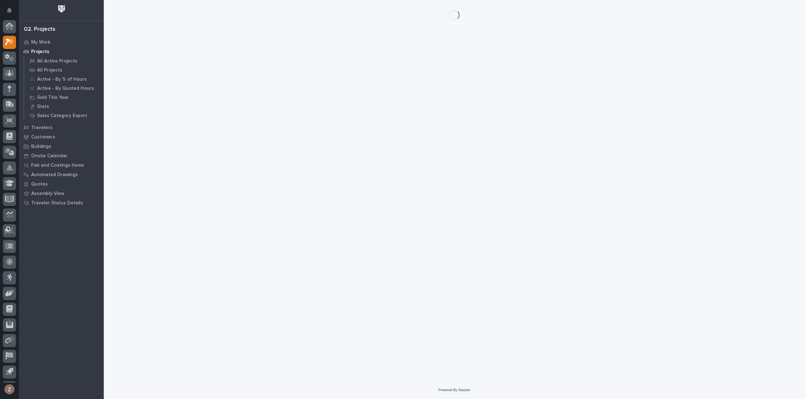
scroll to position [14, 0]
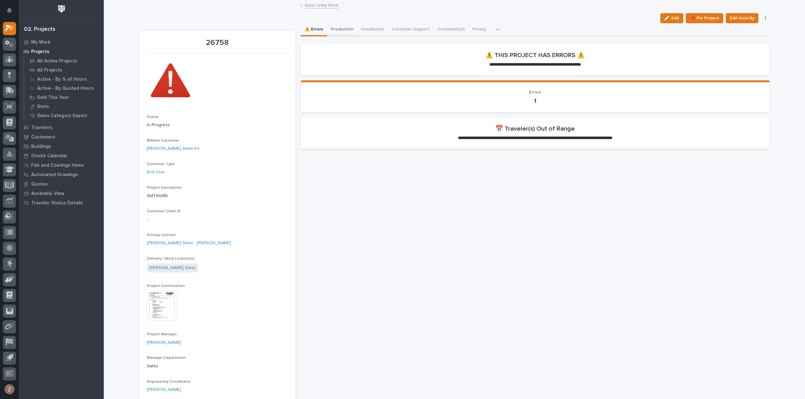
click at [336, 30] on button "Production" at bounding box center [342, 29] width 30 height 13
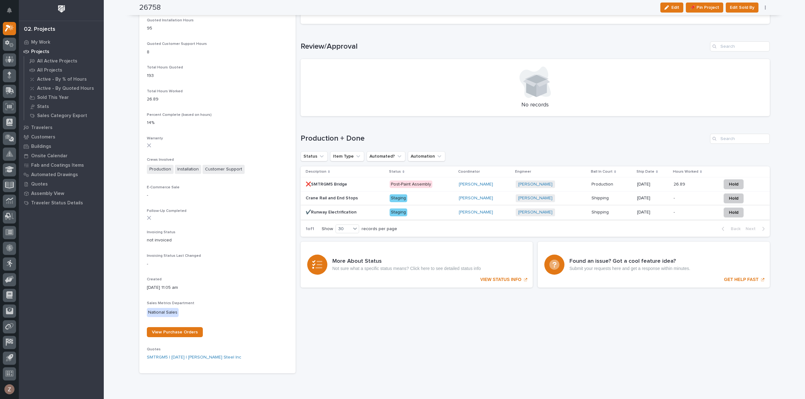
scroll to position [503, 0]
click at [573, 182] on div "Wynne Hochstetler + 0" at bounding box center [550, 183] width 71 height 8
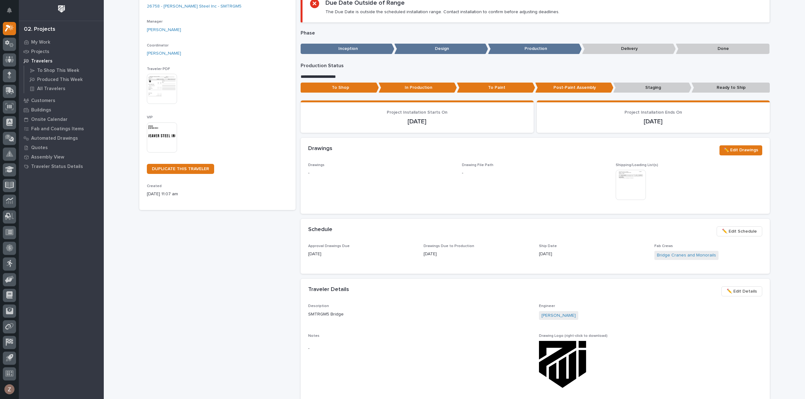
scroll to position [157, 0]
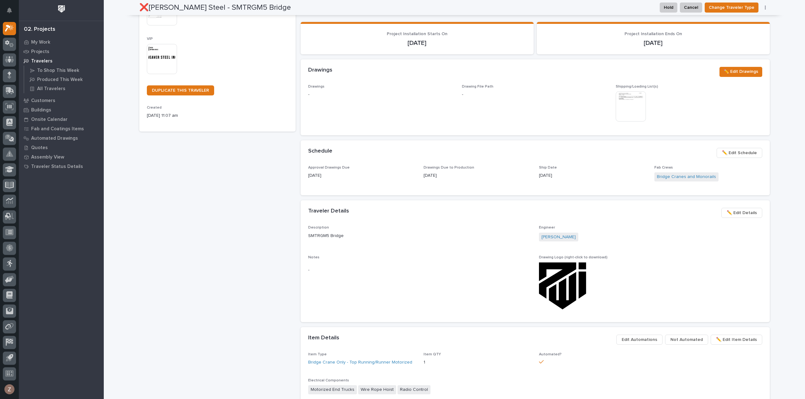
click at [747, 151] on span "✏️ Edit Schedule" at bounding box center [739, 153] width 35 height 8
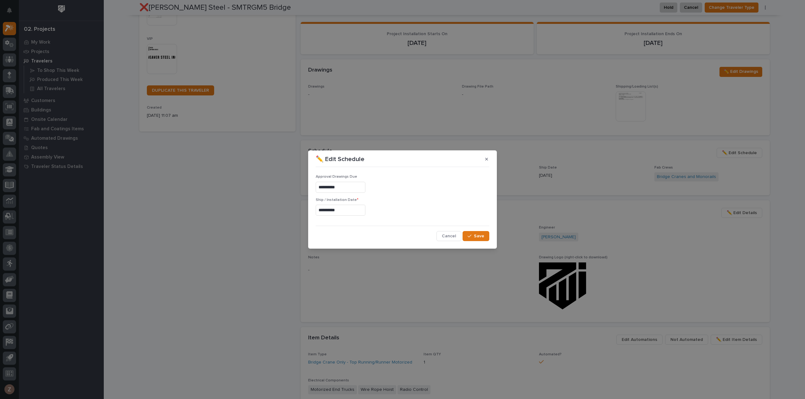
click at [337, 211] on input "**********" at bounding box center [341, 210] width 50 height 11
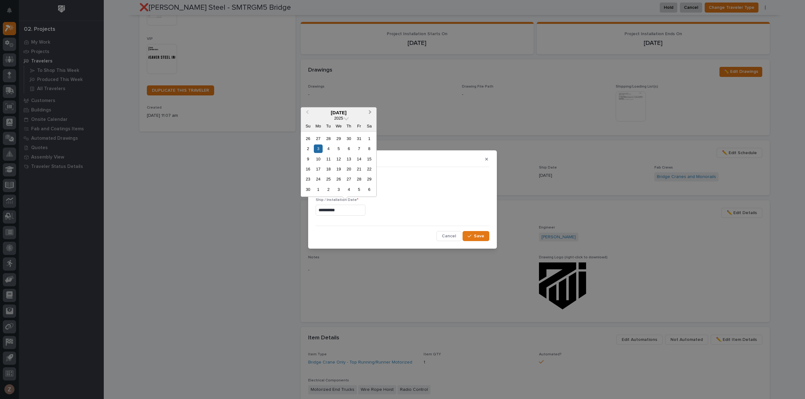
click at [370, 112] on span "Next Month" at bounding box center [370, 113] width 0 height 8
click at [316, 148] on div "5" at bounding box center [318, 149] width 8 height 8
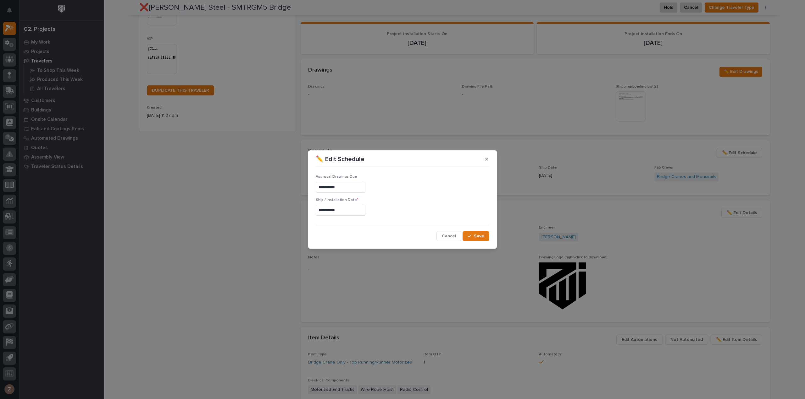
type input "**********"
click at [477, 235] on span "Save" at bounding box center [479, 237] width 10 height 6
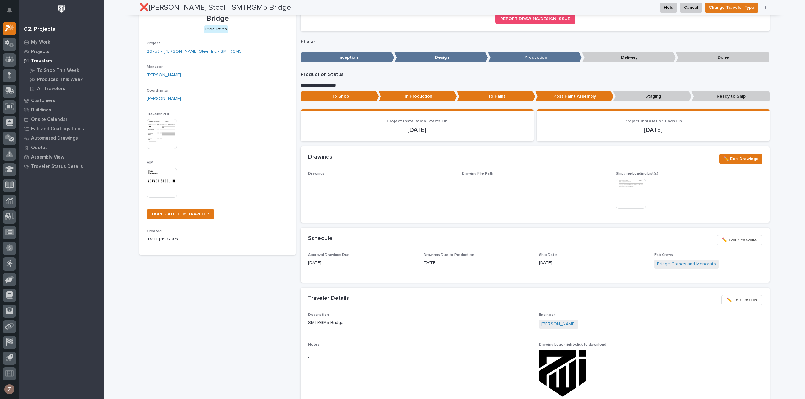
scroll to position [0, 0]
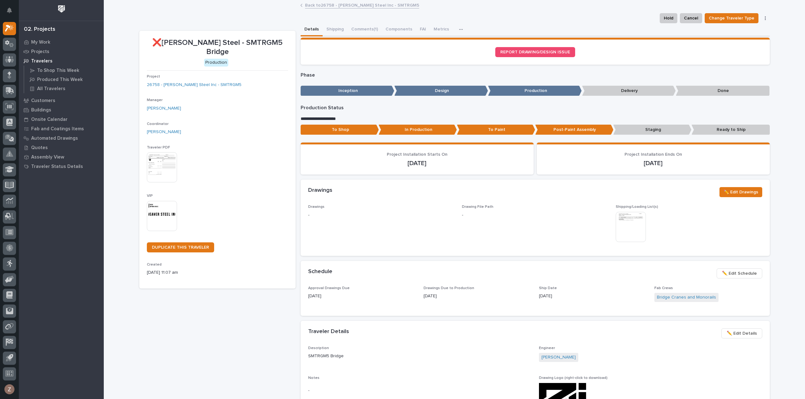
click at [327, 5] on link "Back to 26758 - Weaver Steel Inc - SMTRGM5" at bounding box center [362, 4] width 114 height 7
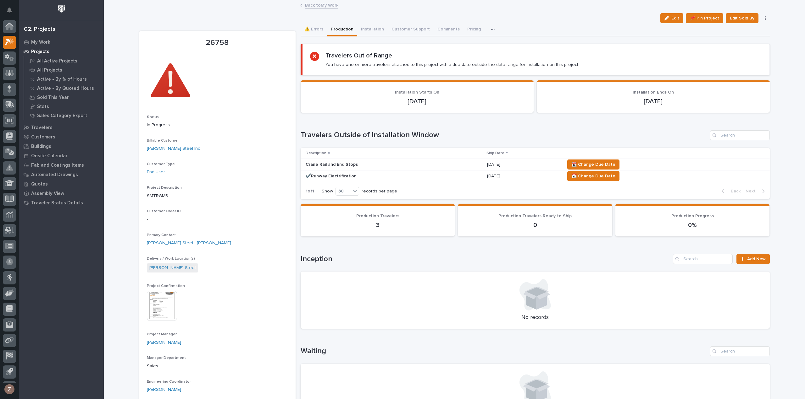
scroll to position [14, 0]
click at [588, 163] on span "📆 Change Due Date" at bounding box center [593, 165] width 44 height 8
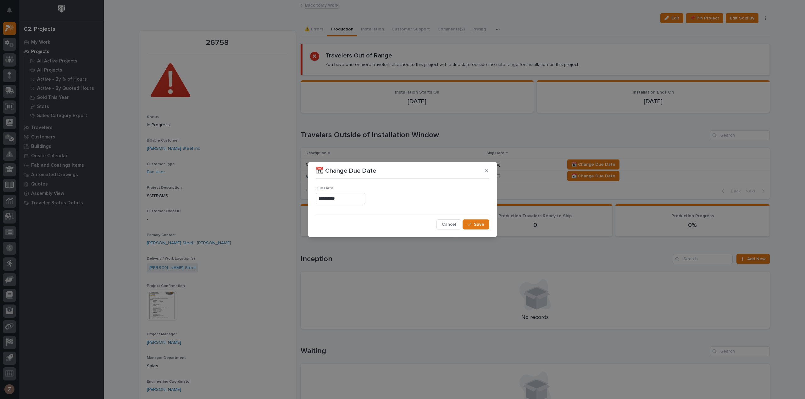
click at [347, 201] on input "**********" at bounding box center [341, 198] width 50 height 11
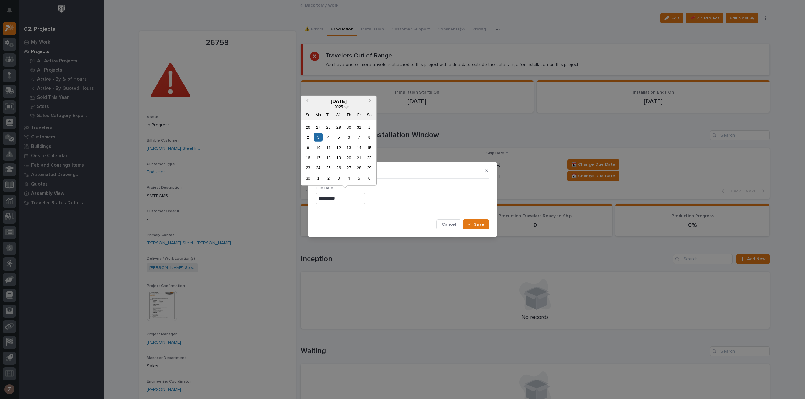
click at [370, 102] on span "Next Month" at bounding box center [370, 101] width 0 height 8
click at [318, 138] on div "5" at bounding box center [318, 137] width 8 height 8
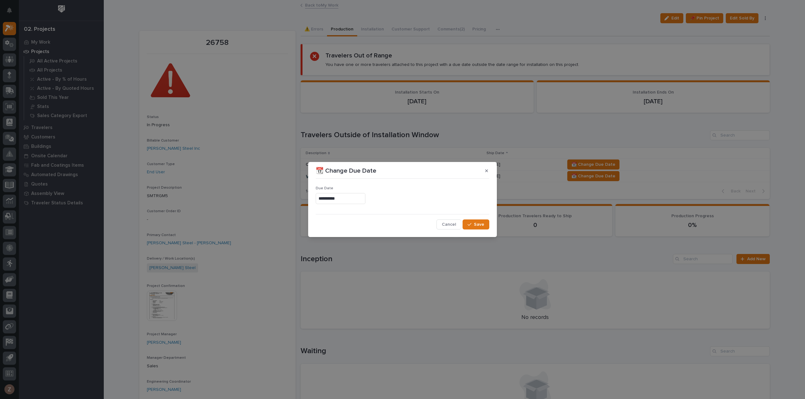
type input "**********"
click at [478, 225] on span "Save" at bounding box center [479, 225] width 10 height 6
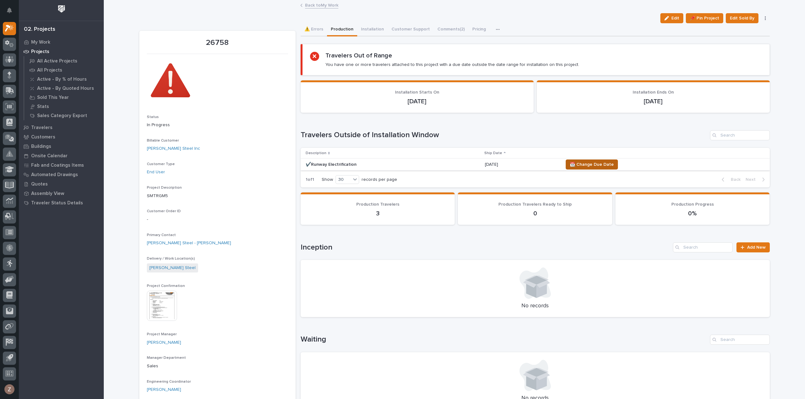
click at [587, 163] on span "📆 Change Due Date" at bounding box center [591, 165] width 44 height 8
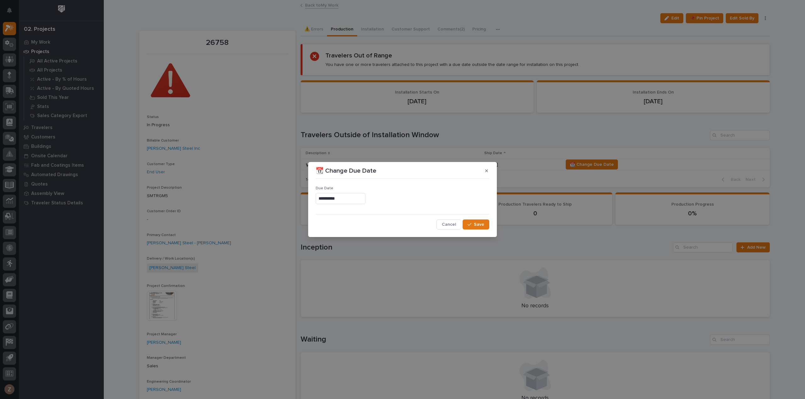
drag, startPoint x: 351, startPoint y: 201, endPoint x: 356, endPoint y: 200, distance: 4.9
click at [351, 201] on input "**********" at bounding box center [341, 198] width 50 height 11
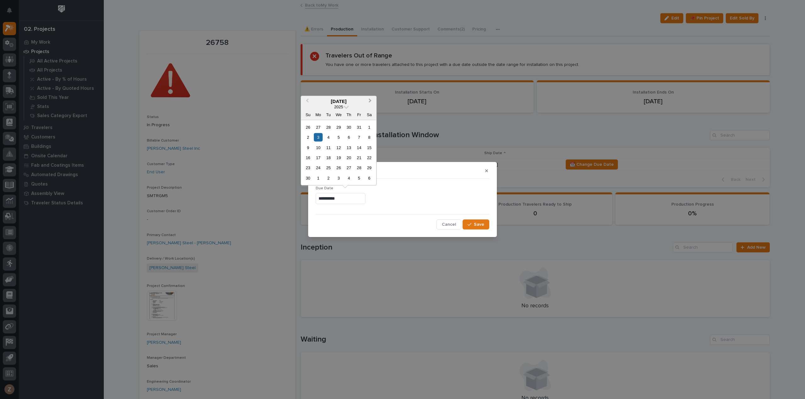
click at [371, 103] on button "Next Month" at bounding box center [371, 101] width 10 height 10
click at [321, 138] on div "5" at bounding box center [318, 137] width 8 height 8
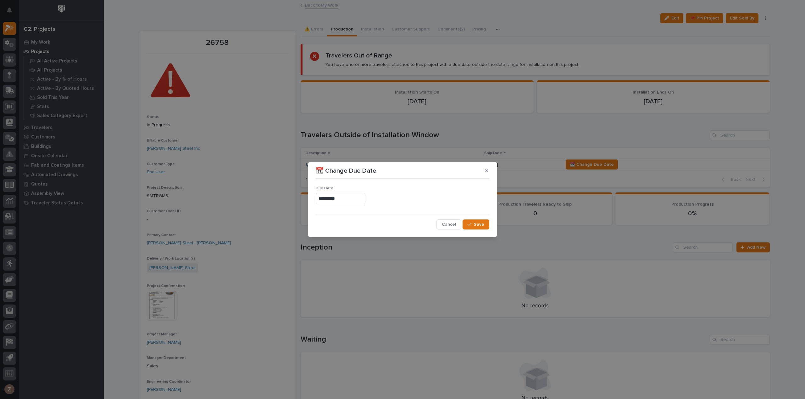
type input "**********"
click at [474, 223] on button "Save" at bounding box center [475, 225] width 27 height 10
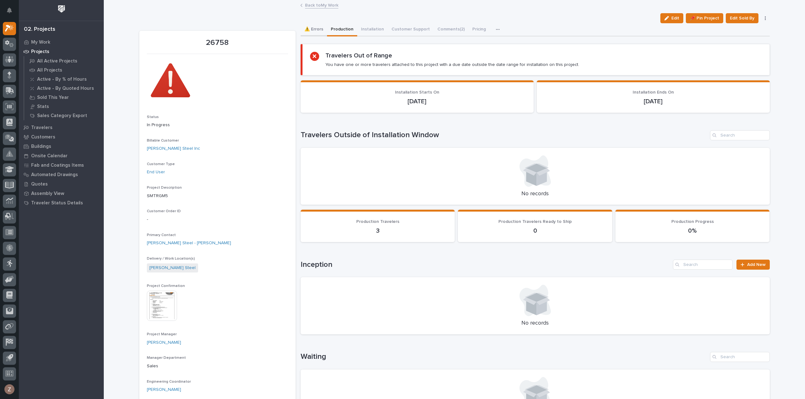
click at [318, 30] on button "⚠️ Errors" at bounding box center [313, 29] width 26 height 13
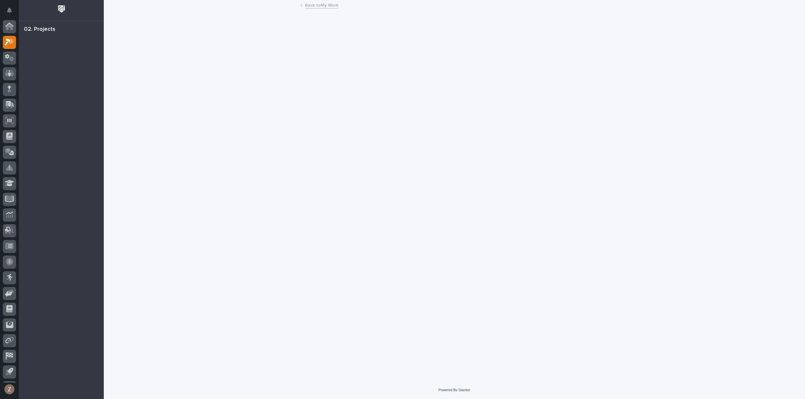
scroll to position [14, 0]
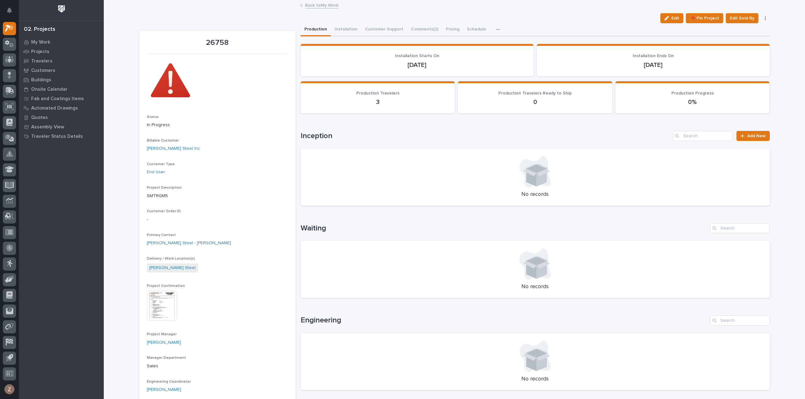
click at [321, 5] on link "Back to My Work" at bounding box center [321, 4] width 33 height 7
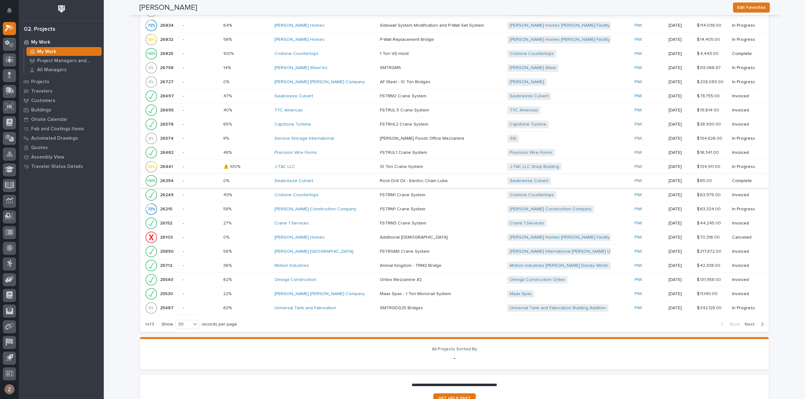
scroll to position [879, 0]
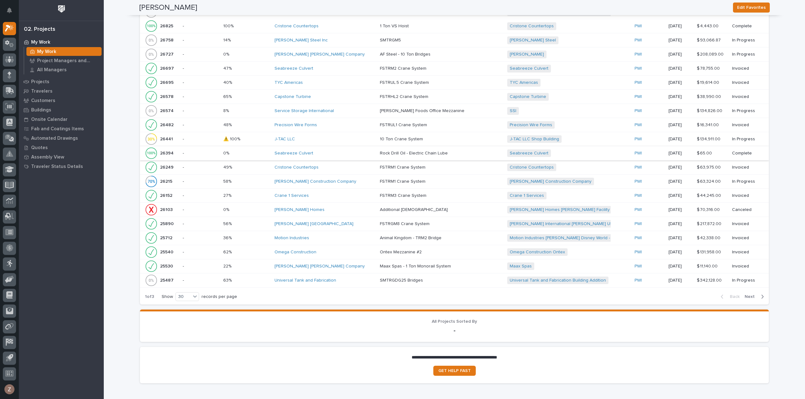
click at [147, 136] on div at bounding box center [151, 139] width 13 height 13
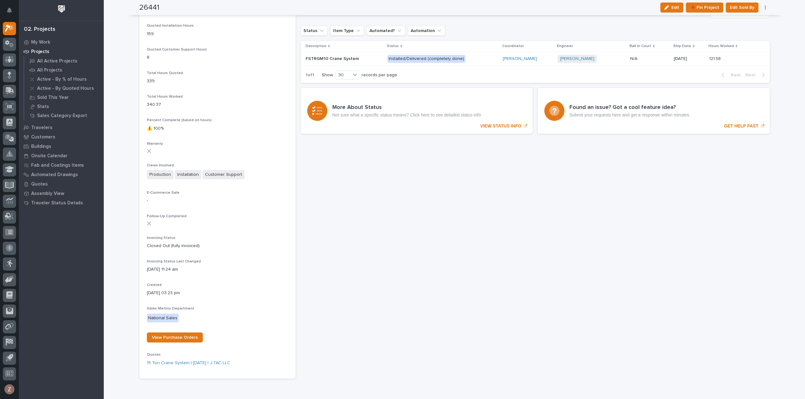
scroll to position [521, 0]
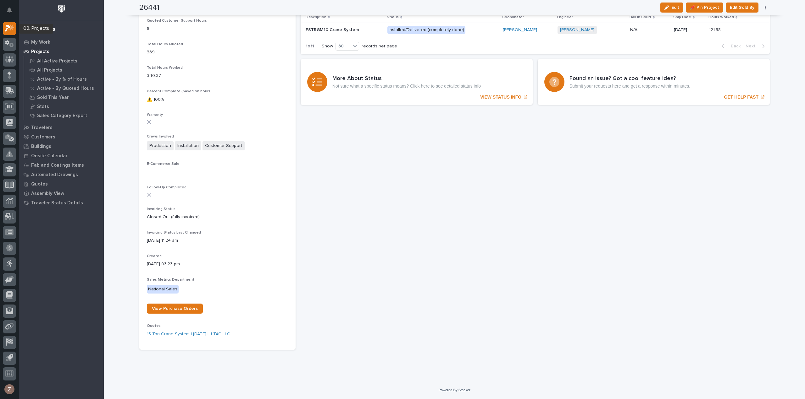
click at [11, 21] on div at bounding box center [9, 14] width 13 height 16
click at [11, 26] on icon at bounding box center [10, 28] width 5 height 6
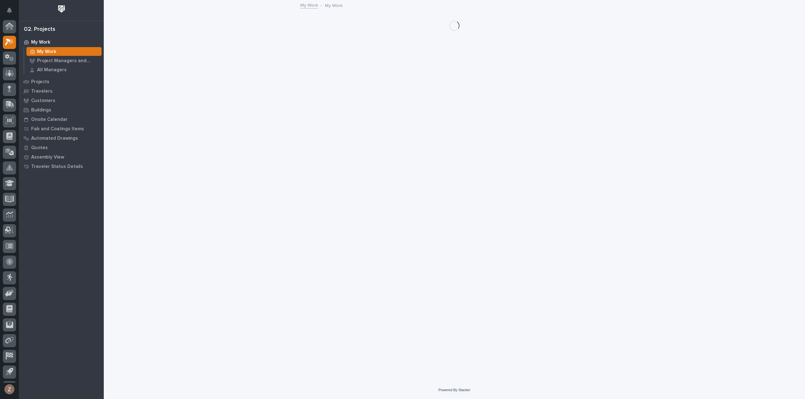
scroll to position [14, 0]
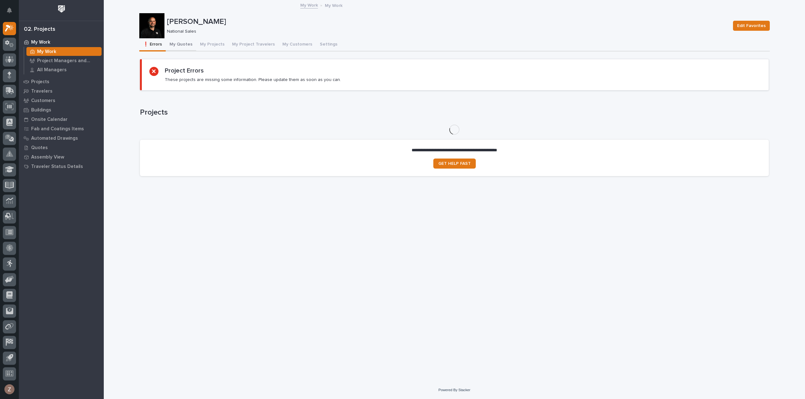
click at [183, 47] on button "My Quotes" at bounding box center [181, 44] width 30 height 13
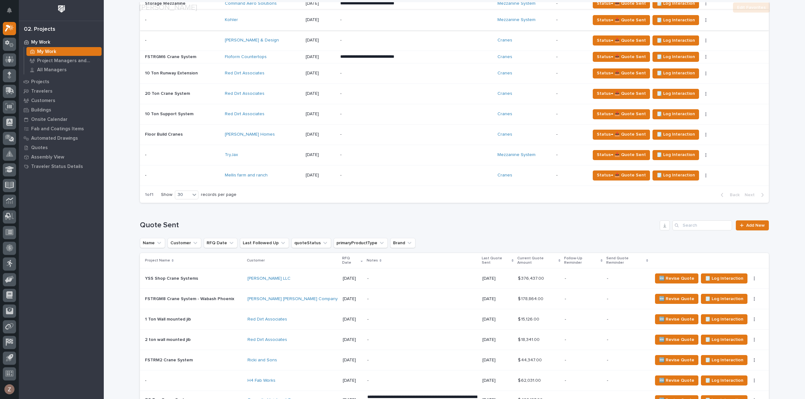
scroll to position [377, 0]
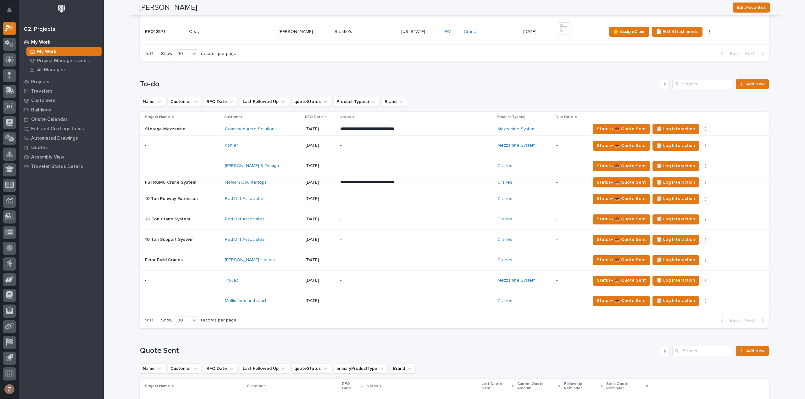
click at [366, 166] on p "-" at bounding box center [395, 165] width 110 height 5
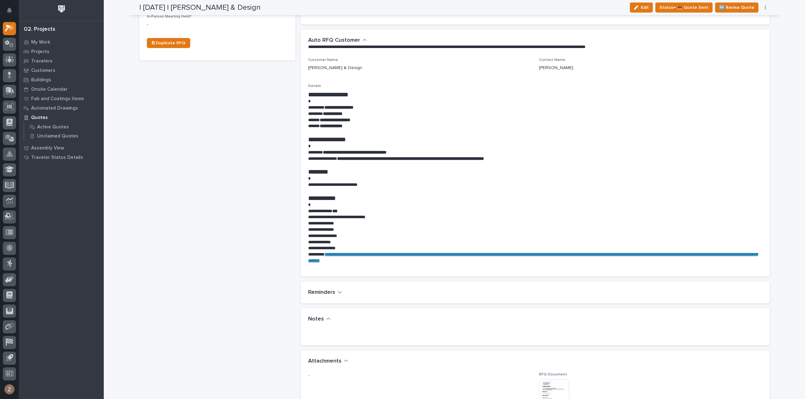
scroll to position [440, 0]
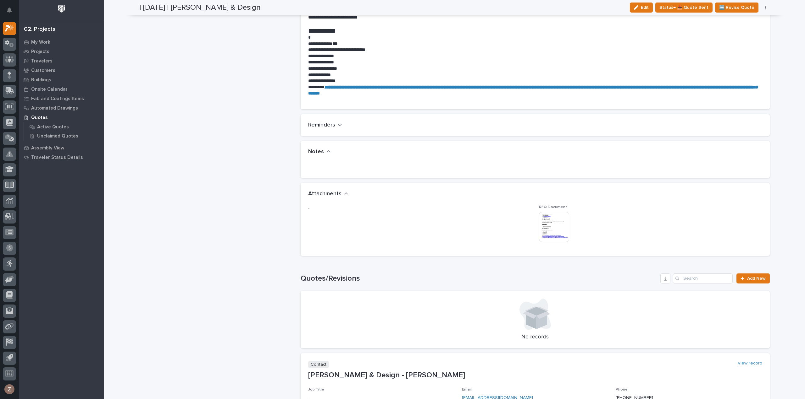
click at [547, 212] on img at bounding box center [554, 227] width 30 height 30
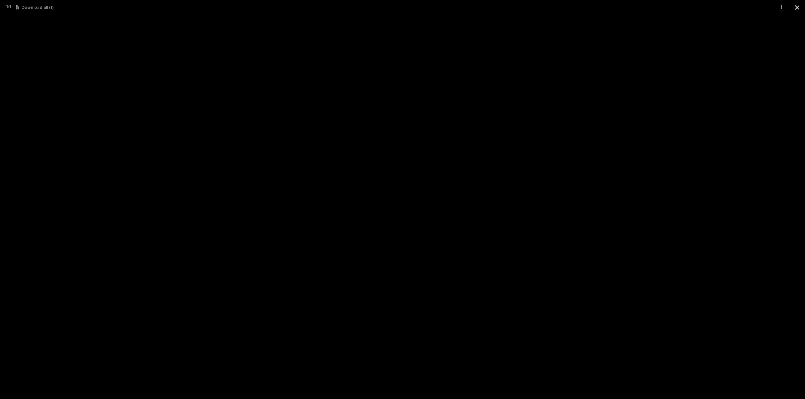
click at [798, 5] on button "Close gallery" at bounding box center [797, 7] width 16 height 15
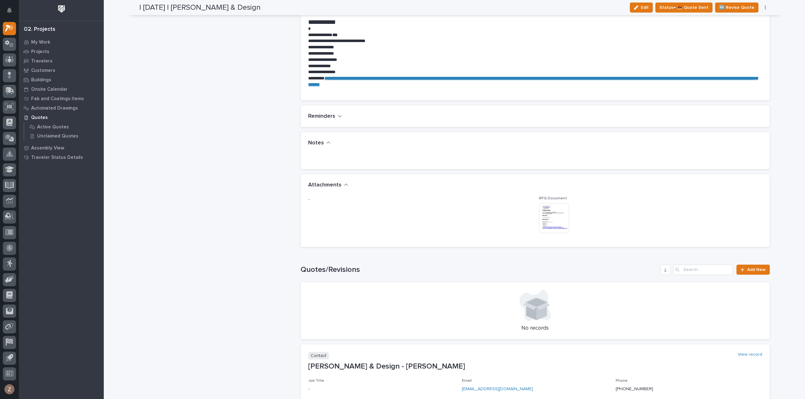
scroll to position [326, 0]
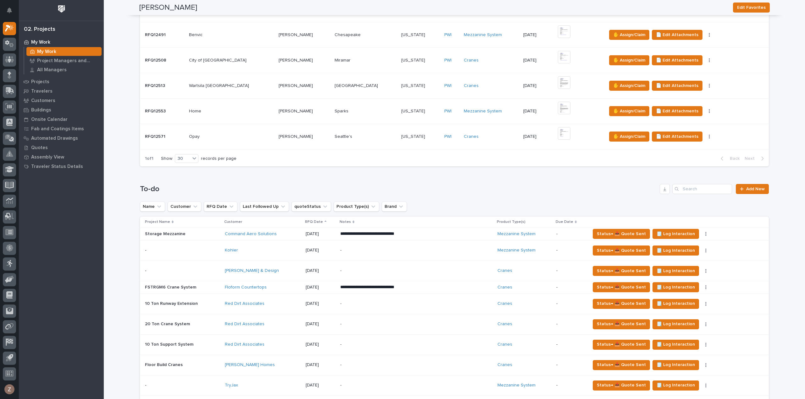
scroll to position [346, 0]
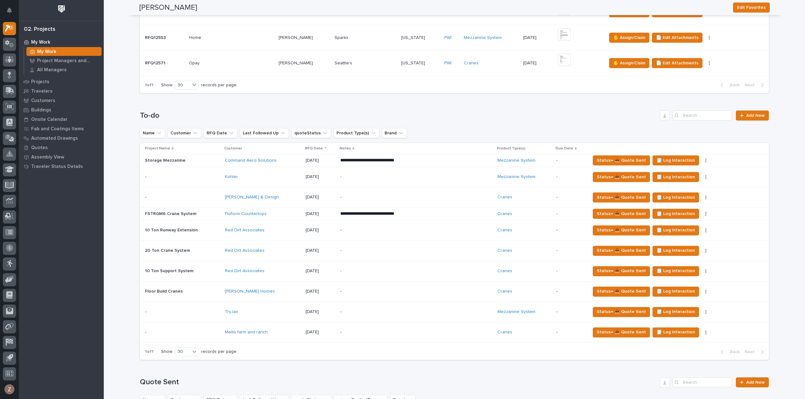
click at [391, 176] on p "-" at bounding box center [395, 176] width 110 height 5
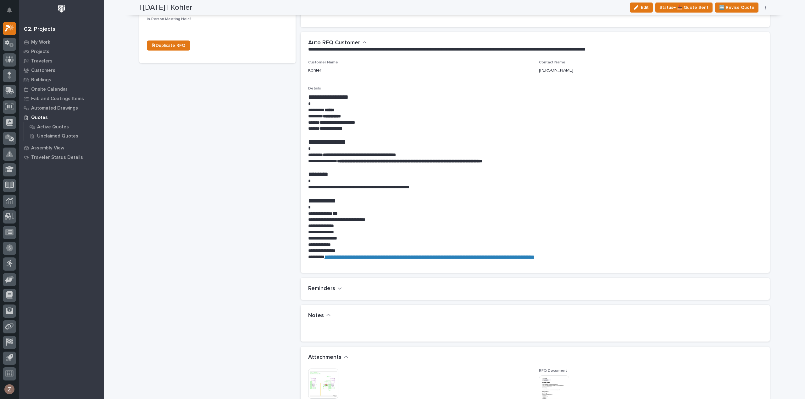
scroll to position [314, 0]
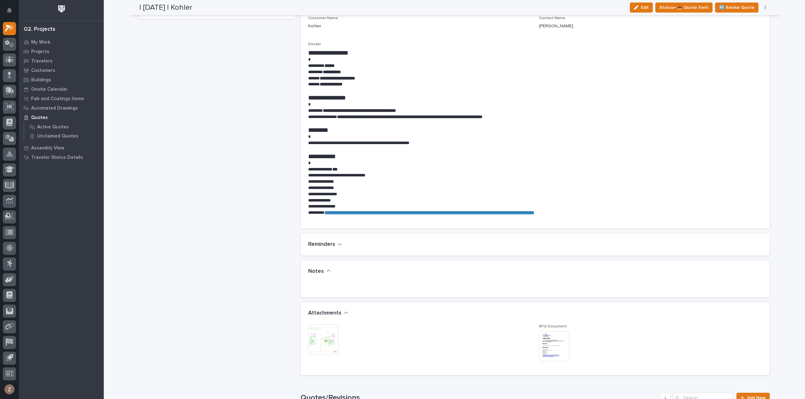
click at [319, 329] on img at bounding box center [323, 340] width 30 height 30
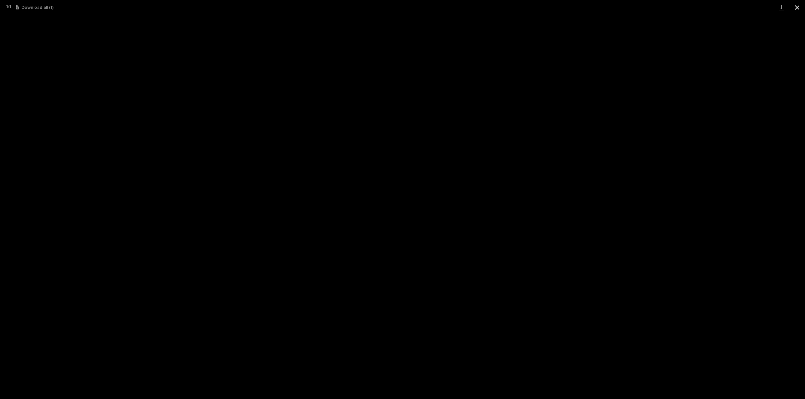
click at [798, 7] on button "Close gallery" at bounding box center [797, 7] width 16 height 15
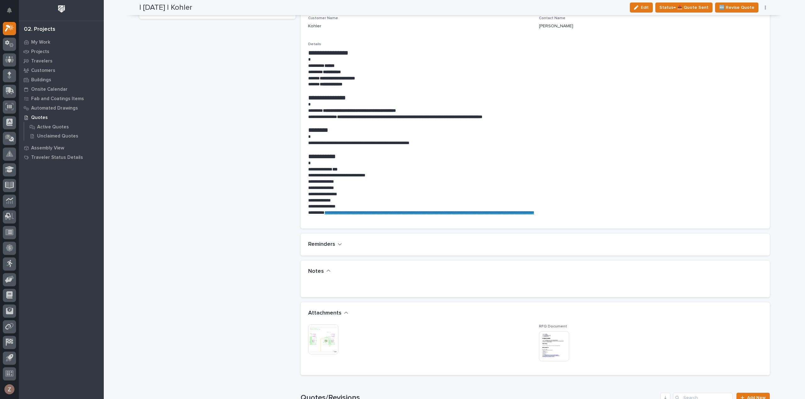
click at [560, 352] on div at bounding box center [554, 347] width 31 height 31
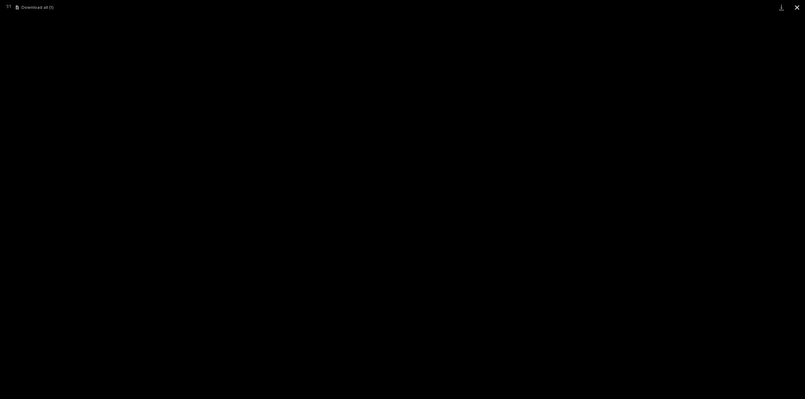
click at [795, 8] on button "Close gallery" at bounding box center [797, 7] width 16 height 15
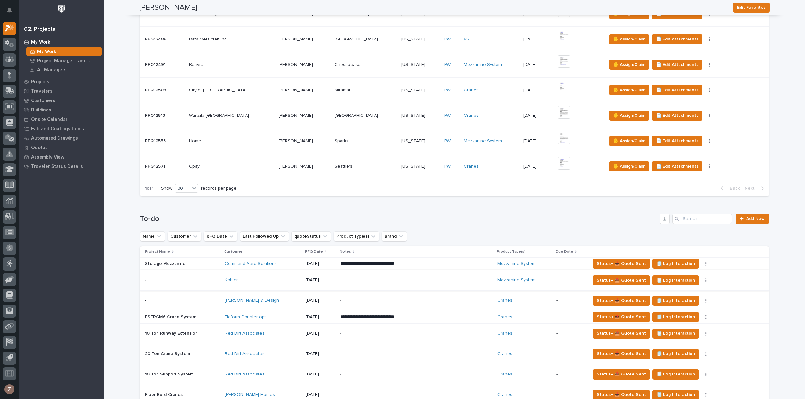
scroll to position [251, 0]
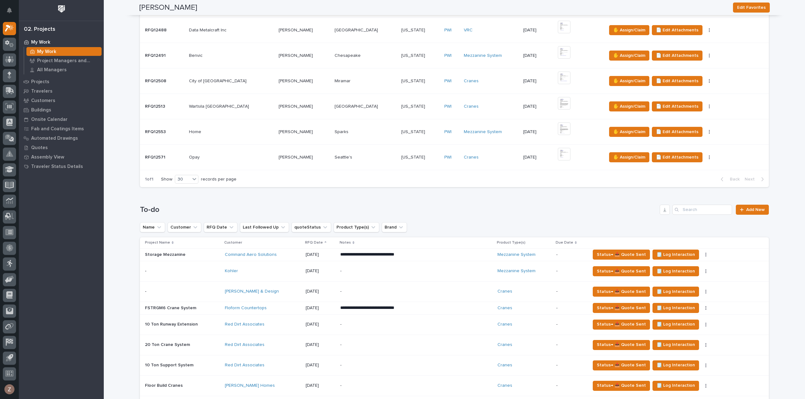
click at [442, 311] on div "**********" at bounding box center [416, 308] width 152 height 11
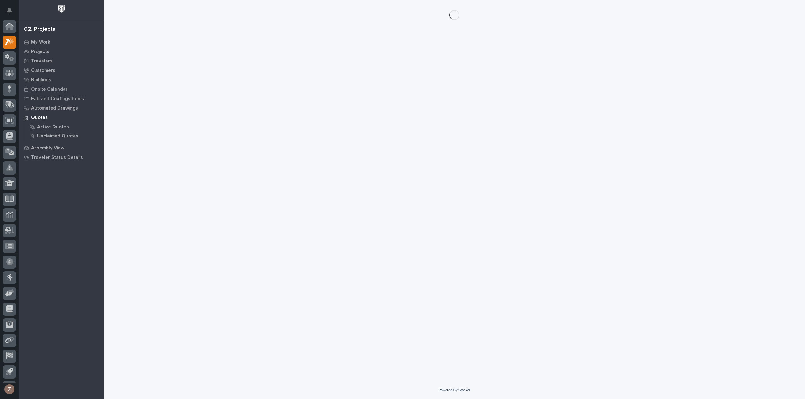
scroll to position [14, 0]
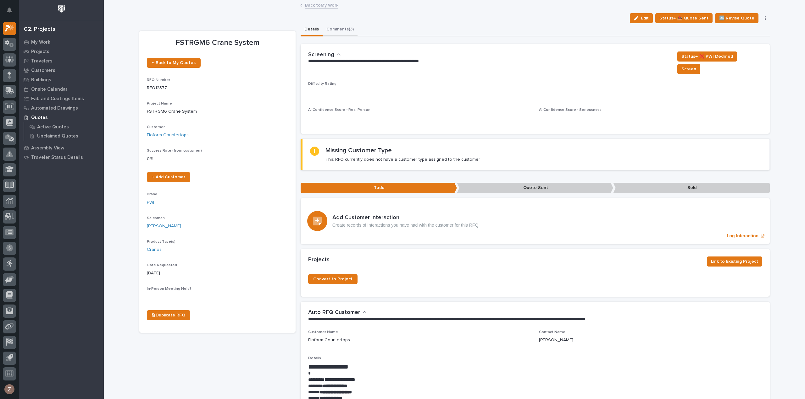
click at [341, 27] on button "Comments (3)" at bounding box center [339, 29] width 35 height 13
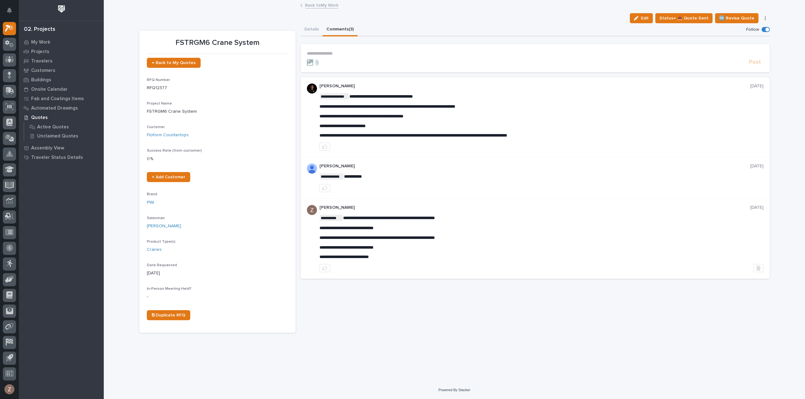
click at [320, 5] on link "Back to My Work" at bounding box center [321, 4] width 33 height 7
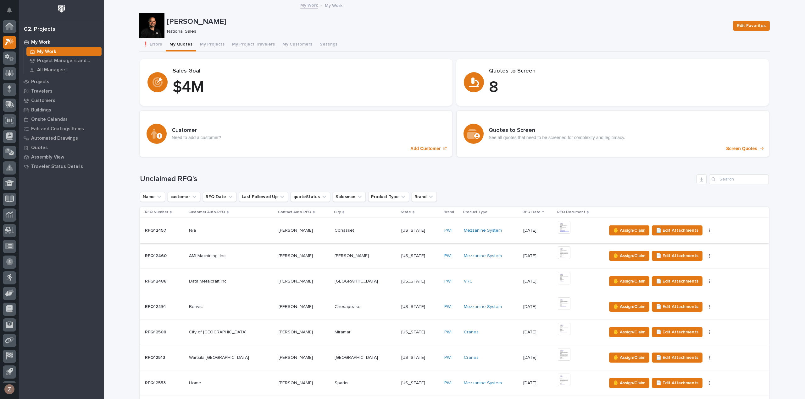
scroll to position [14, 0]
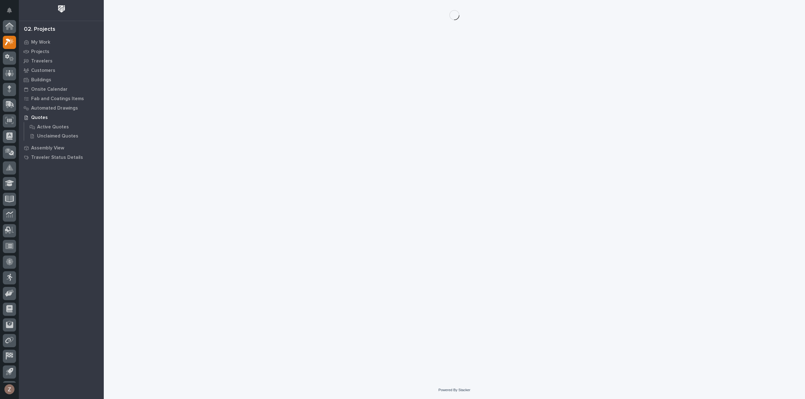
scroll to position [14, 0]
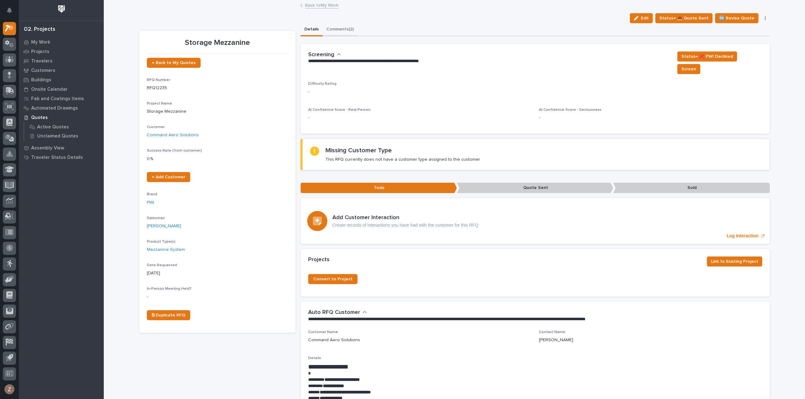
click at [344, 29] on button "Comments (2)" at bounding box center [339, 29] width 35 height 13
